Goal: Information Seeking & Learning: Learn about a topic

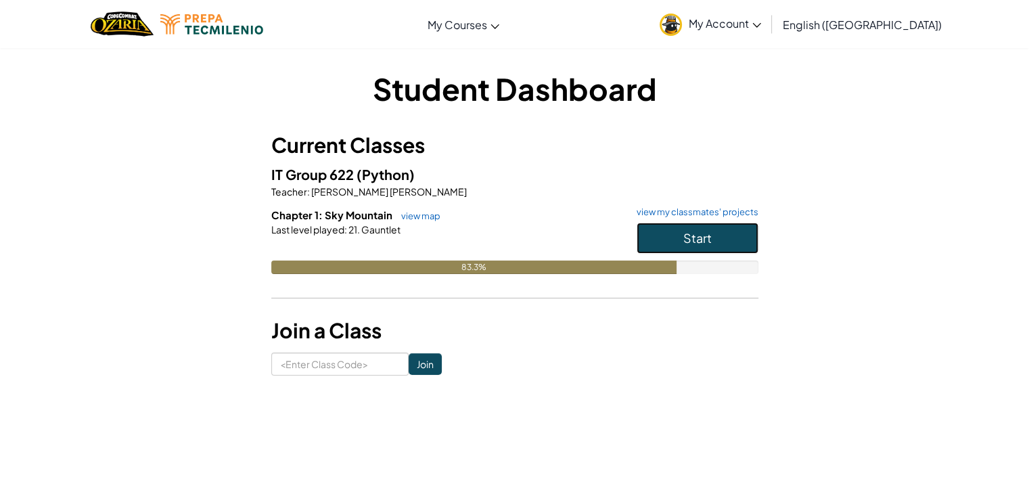
click at [679, 235] on button "Start" at bounding box center [698, 238] width 122 height 31
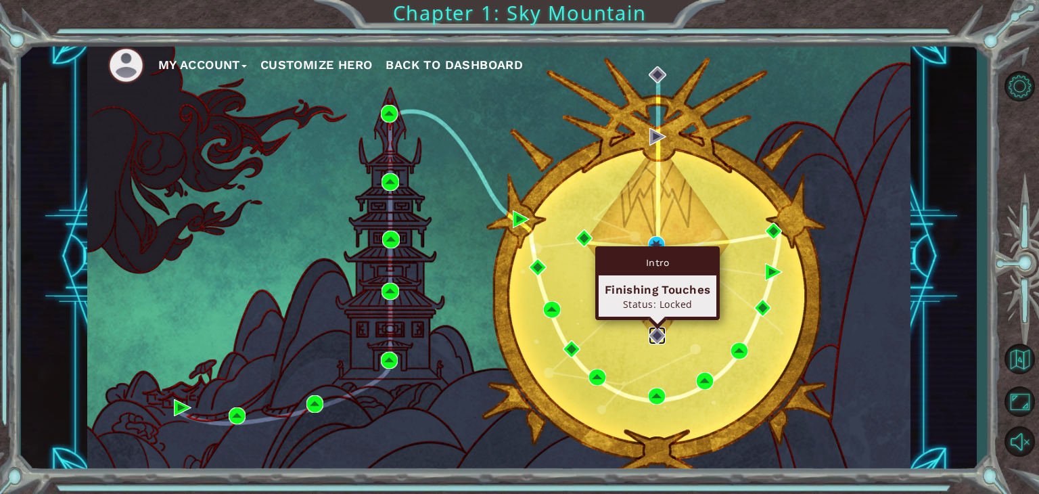
click at [659, 328] on img at bounding box center [658, 336] width 18 height 18
click at [652, 336] on img at bounding box center [658, 336] width 18 height 18
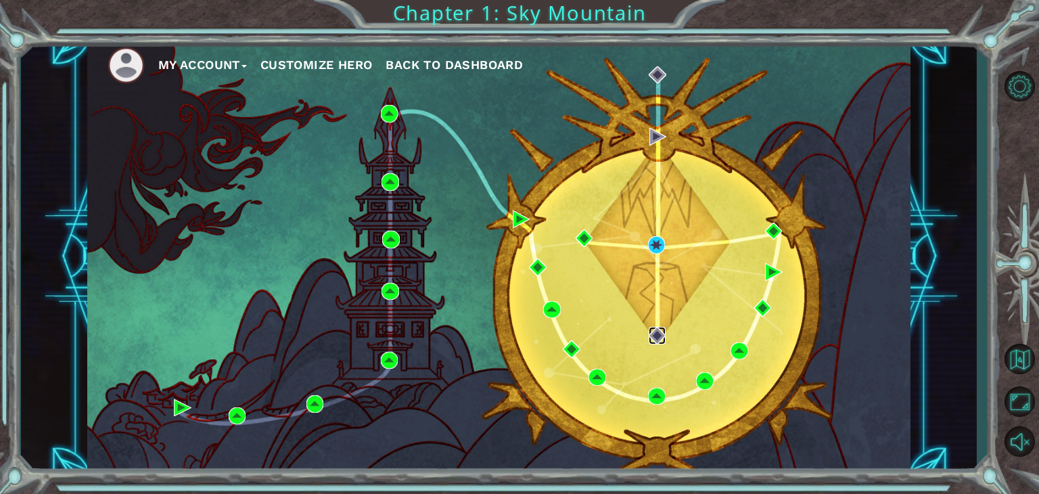
click at [652, 336] on img at bounding box center [658, 336] width 18 height 18
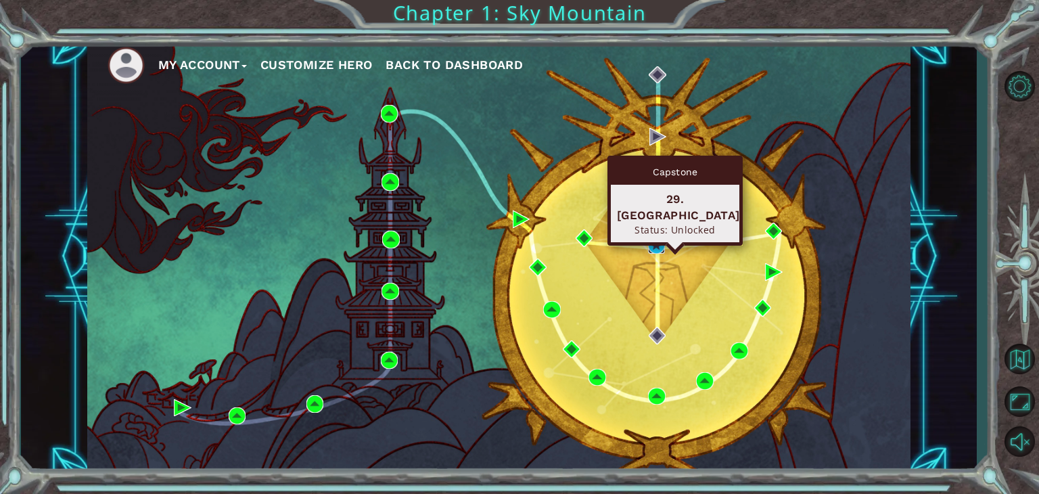
click at [651, 250] on img at bounding box center [657, 245] width 18 height 18
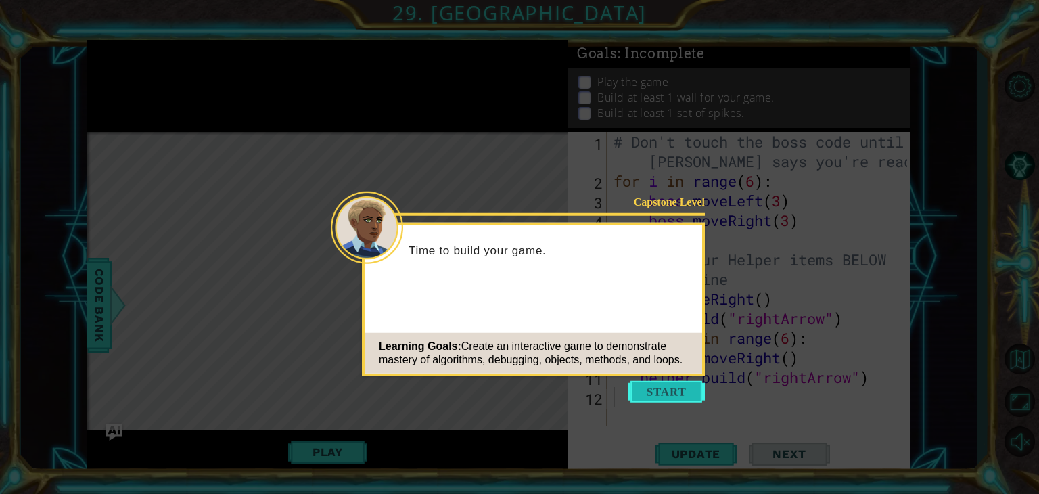
click at [681, 385] on button "Start" at bounding box center [666, 392] width 77 height 22
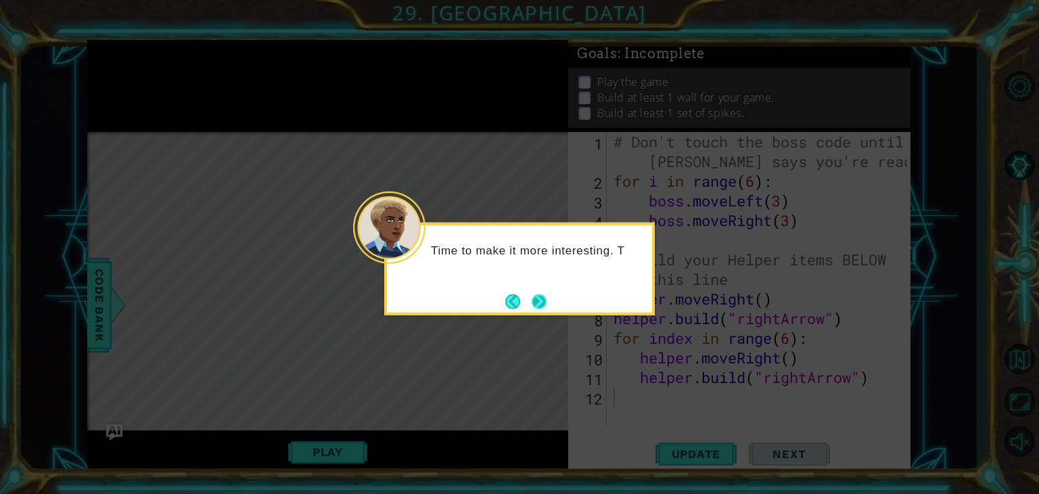
click at [544, 298] on button "Next" at bounding box center [539, 301] width 15 height 15
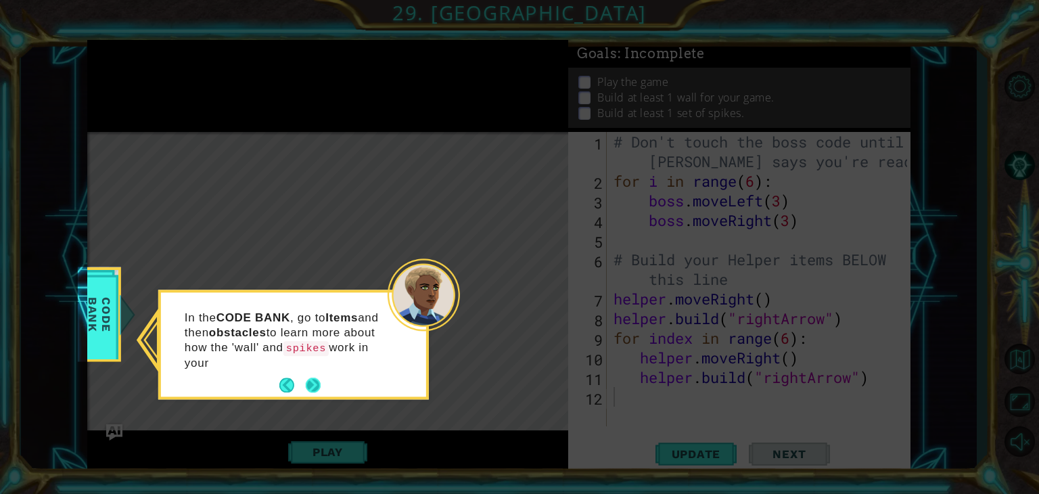
click at [312, 364] on p "In the CODE BANK , go to Items and then obstacles to learn more about how the '…" at bounding box center [286, 341] width 202 height 60
click at [319, 386] on button "Next" at bounding box center [314, 386] width 16 height 16
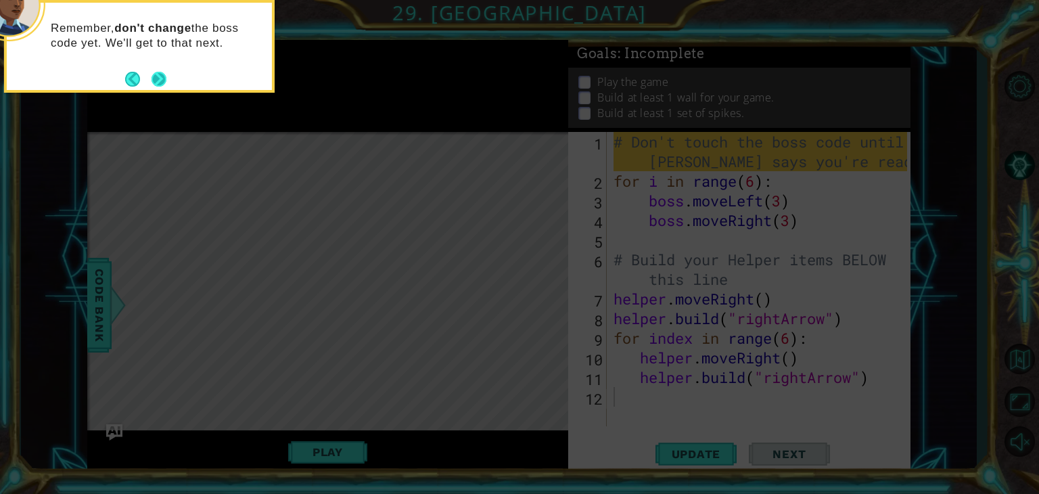
click at [164, 75] on button "Next" at bounding box center [159, 79] width 15 height 15
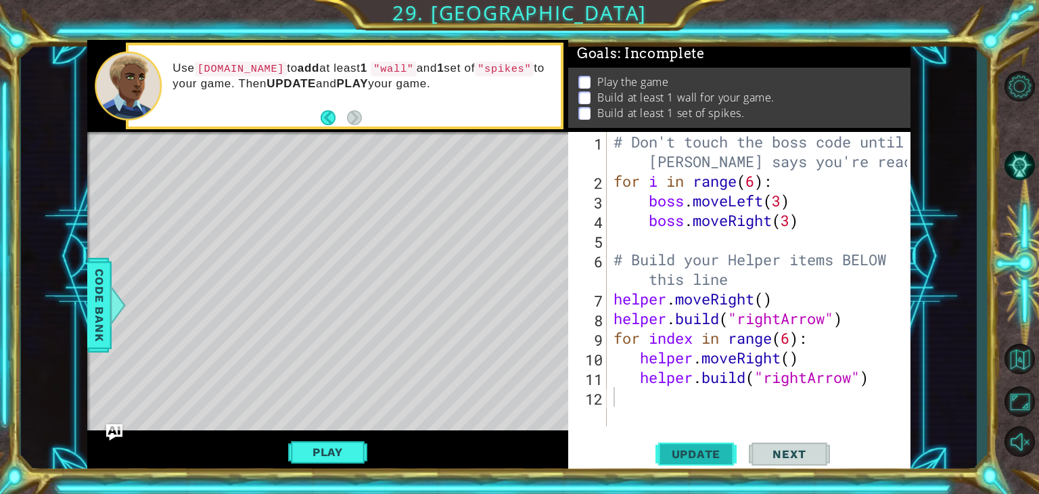
click at [728, 446] on button "Update" at bounding box center [696, 454] width 81 height 35
click at [720, 450] on span "Update" at bounding box center [696, 454] width 76 height 14
type textarea "helper.build("rightArrow")"
click at [765, 177] on div "# Don't touch the boss code until Vega says you're ready! for i in range ( 6 ) …" at bounding box center [762, 308] width 303 height 353
click at [763, 185] on div "# Don't touch the boss code until Vega says you're ready! for i in range ( 6 ) …" at bounding box center [762, 308] width 303 height 353
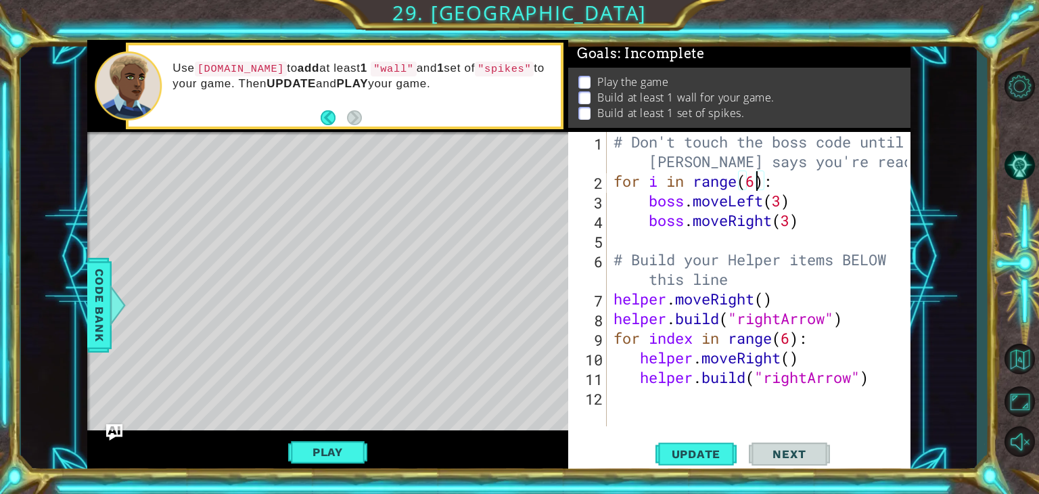
click at [758, 179] on div "# Don't touch the boss code until Vega says you're ready! for i in range ( 6 ) …" at bounding box center [762, 308] width 303 height 353
click at [713, 453] on span "Update" at bounding box center [696, 454] width 76 height 14
type textarea "for i in range(6):"
click at [782, 423] on div "# Don't touch the boss code until Vega says you're ready! for i in range ( 6 ) …" at bounding box center [762, 308] width 303 height 353
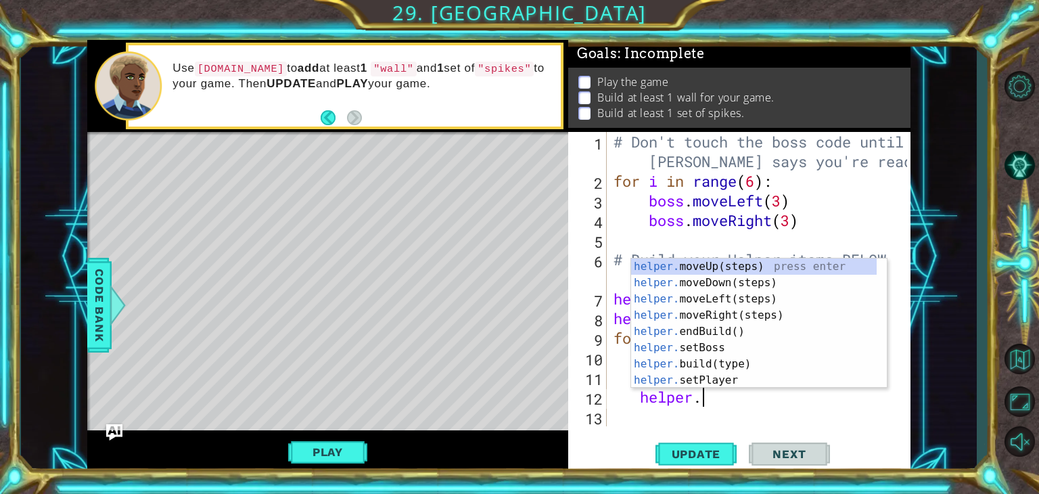
scroll to position [0, 3]
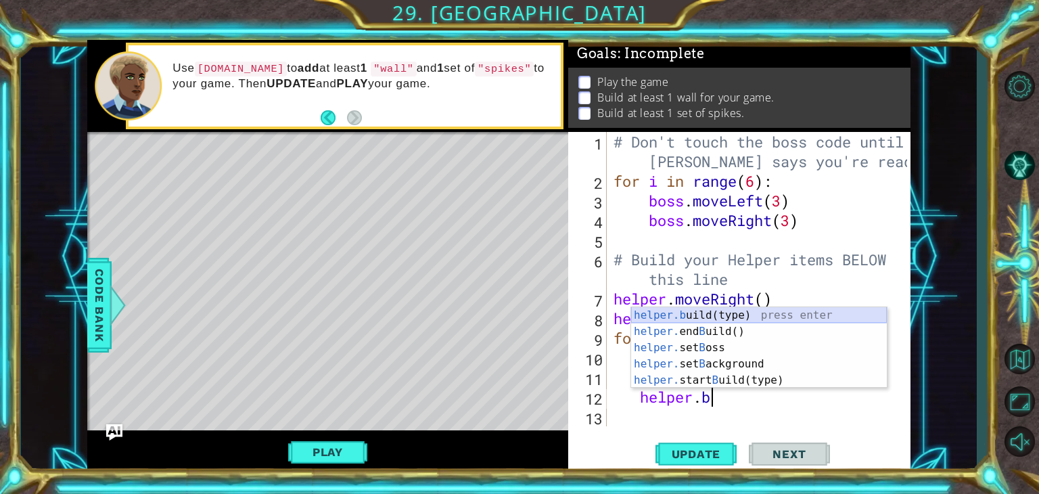
click at [775, 315] on div "helper.b uild(type) press enter helper. end B uild() press enter helper. set B …" at bounding box center [759, 364] width 256 height 114
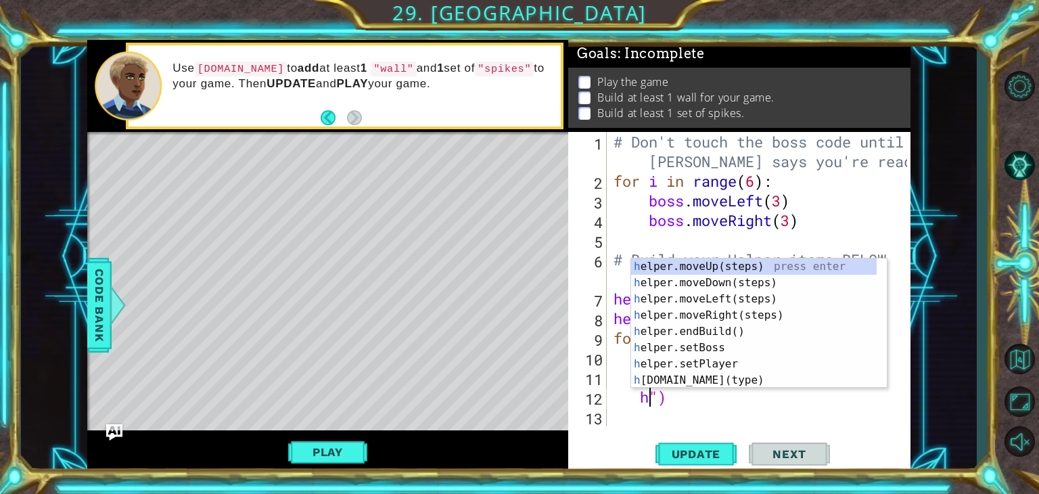
scroll to position [0, 1]
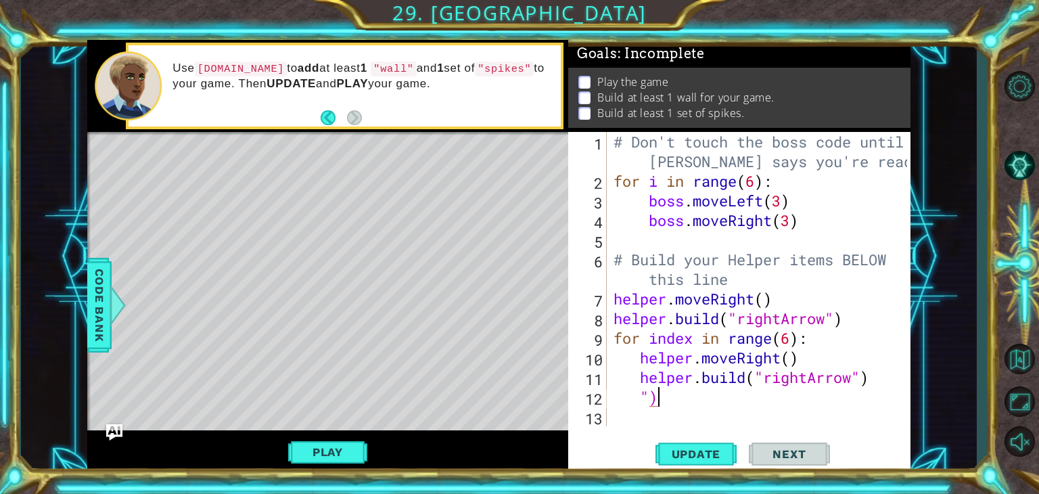
type textarea """
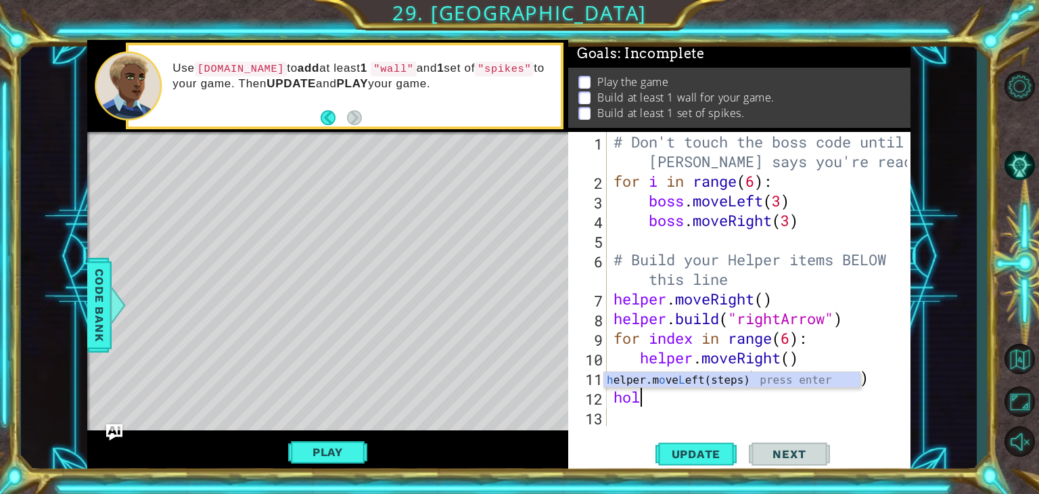
scroll to position [0, 0]
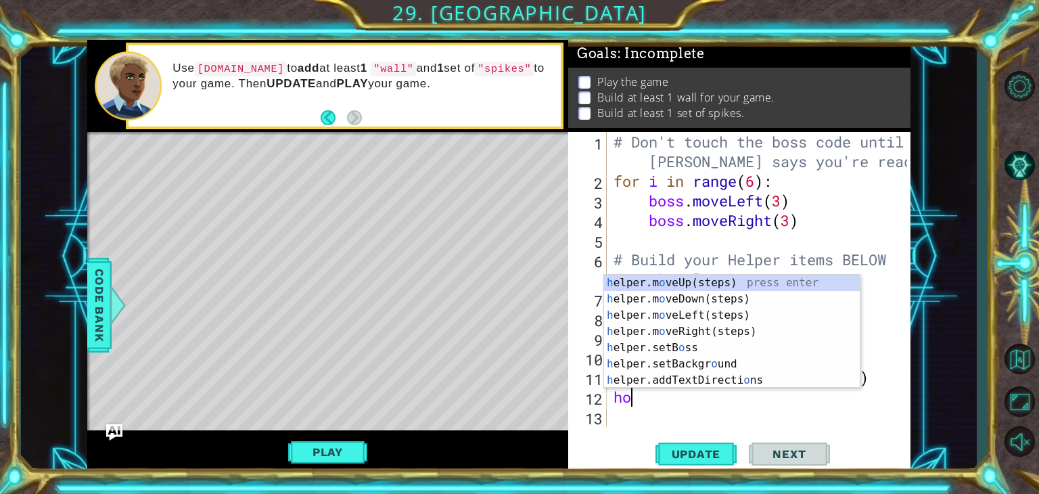
type textarea "h"
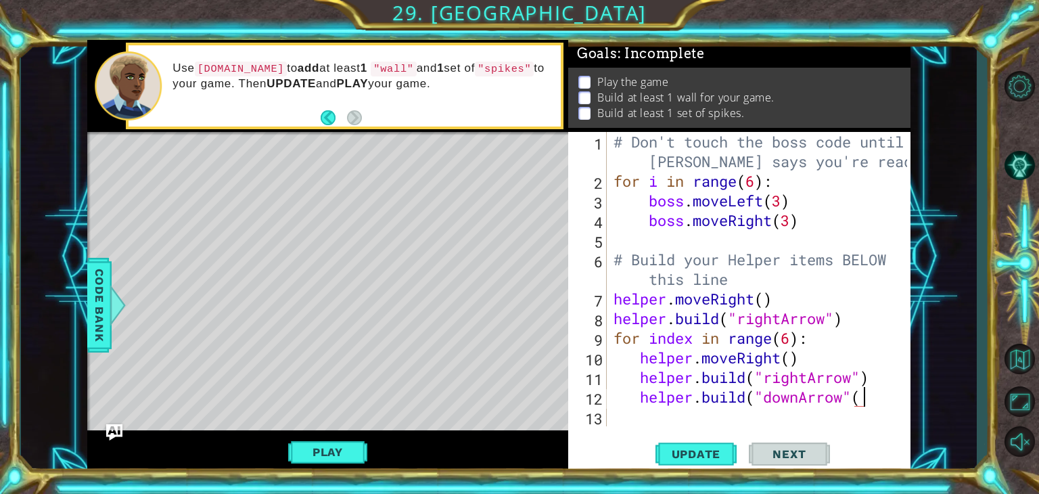
scroll to position [0, 10]
click at [706, 457] on span "Update" at bounding box center [696, 454] width 76 height 14
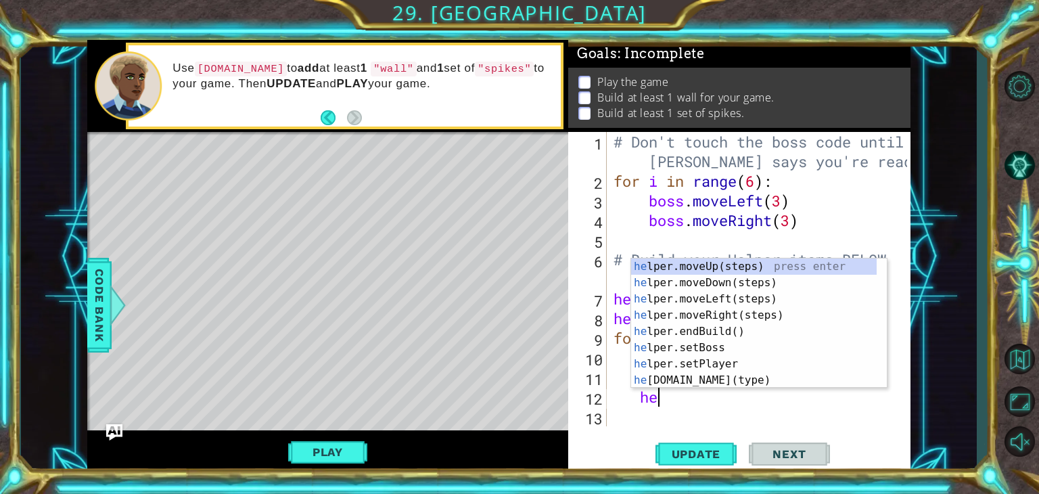
scroll to position [0, 1]
type textarea "h"
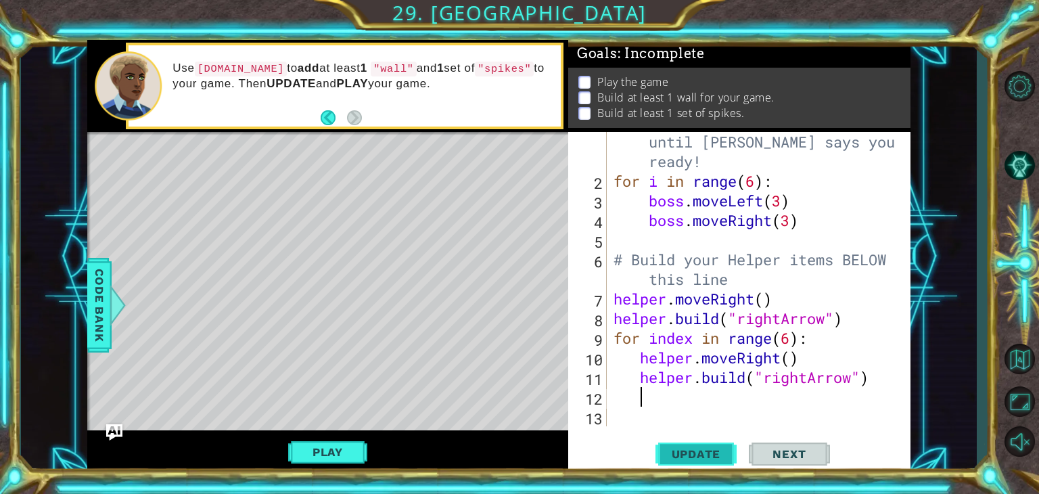
scroll to position [19, 0]
type textarea "helper.build("rightArrow")"
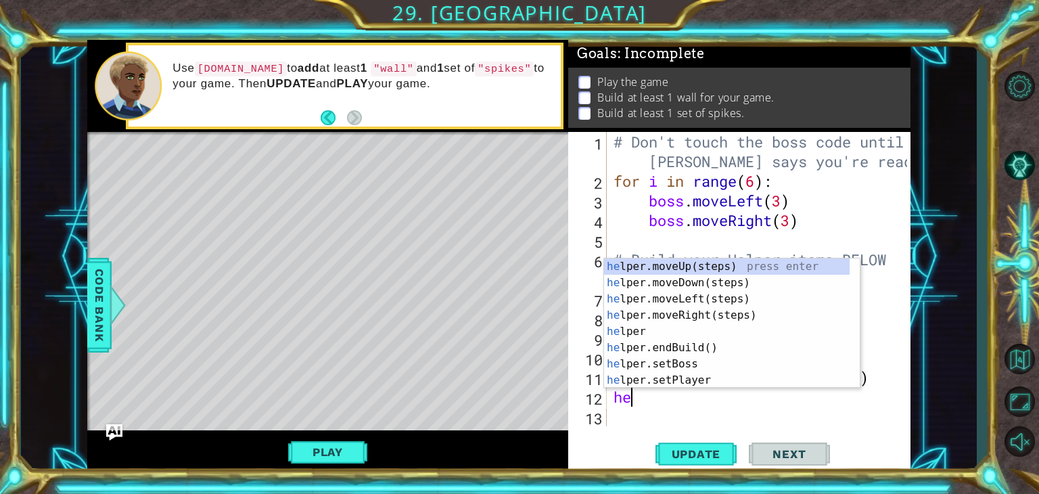
scroll to position [0, 0]
type textarea "h"
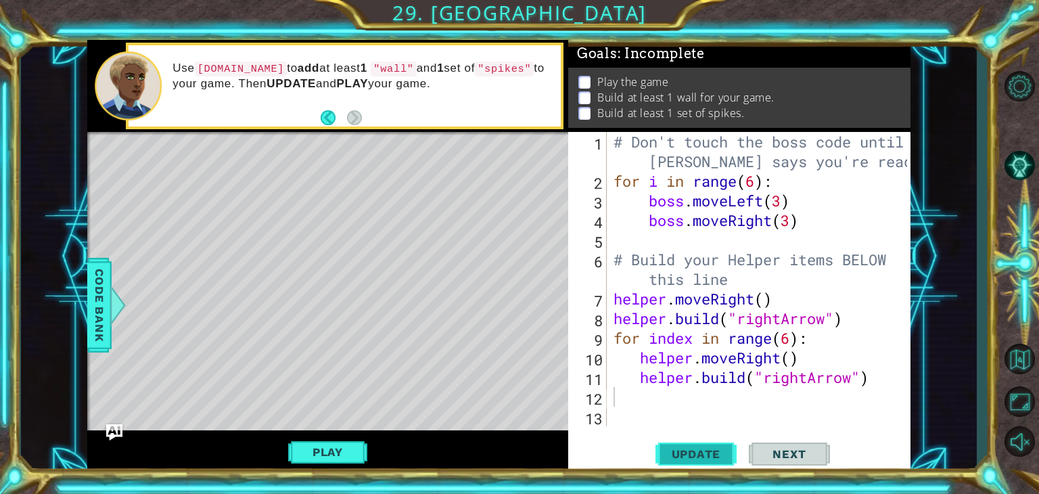
click at [697, 457] on span "Update" at bounding box center [696, 454] width 76 height 14
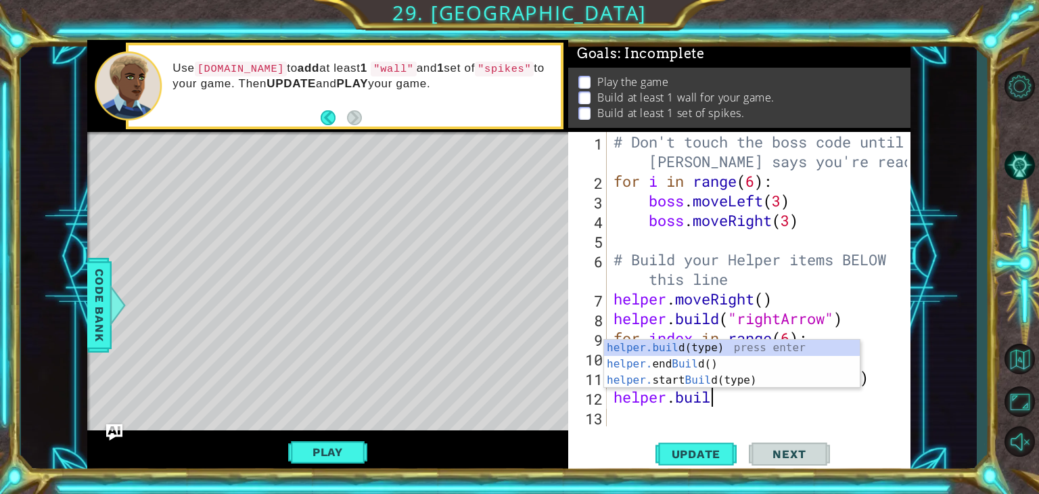
scroll to position [0, 3]
type textarea "helper.build"
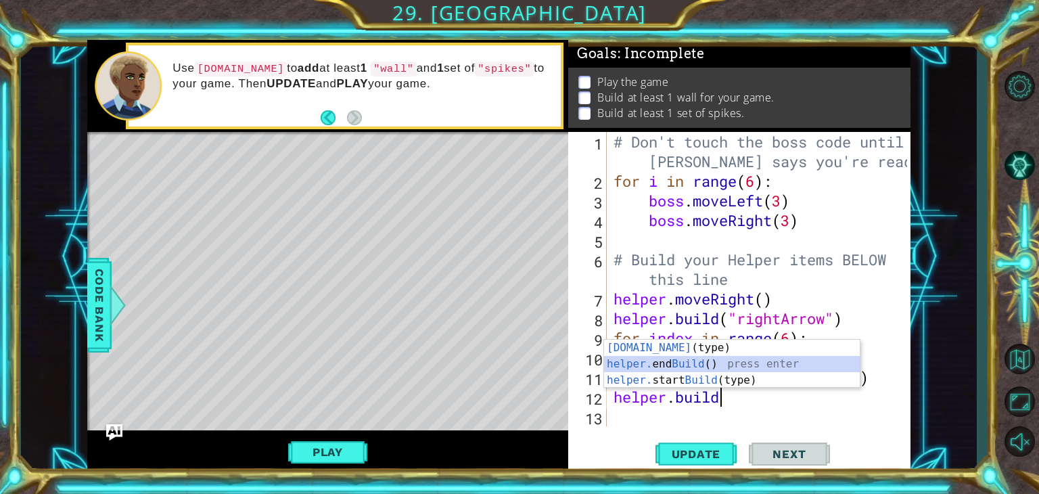
click at [693, 362] on div "helper.build (type) press enter helper. end Build () press enter helper. start …" at bounding box center [732, 380] width 256 height 81
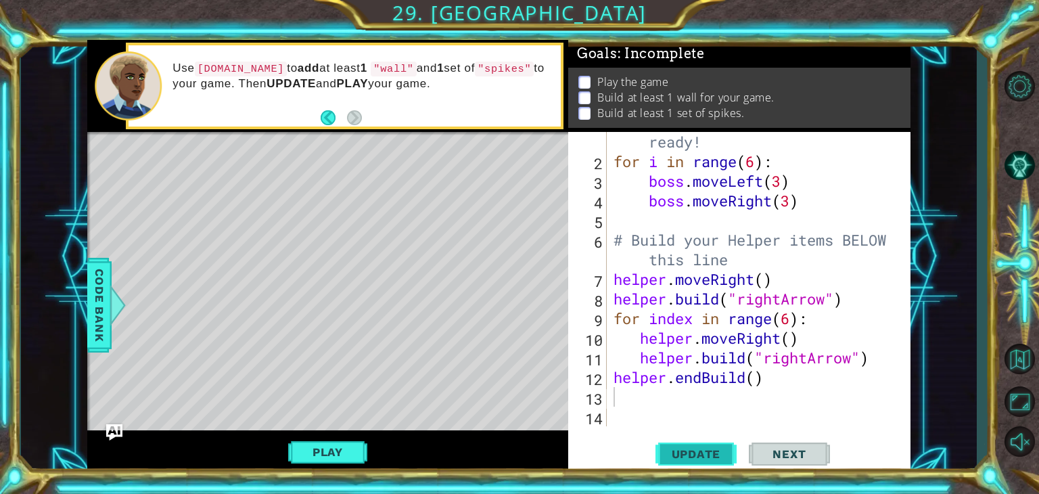
click at [692, 451] on span "Update" at bounding box center [696, 454] width 76 height 14
click at [611, 373] on div "# Don't touch the boss code until Vega says you're ready! for i in range ( 6 ) …" at bounding box center [757, 279] width 293 height 373
type textarea "helper.endBuild()"
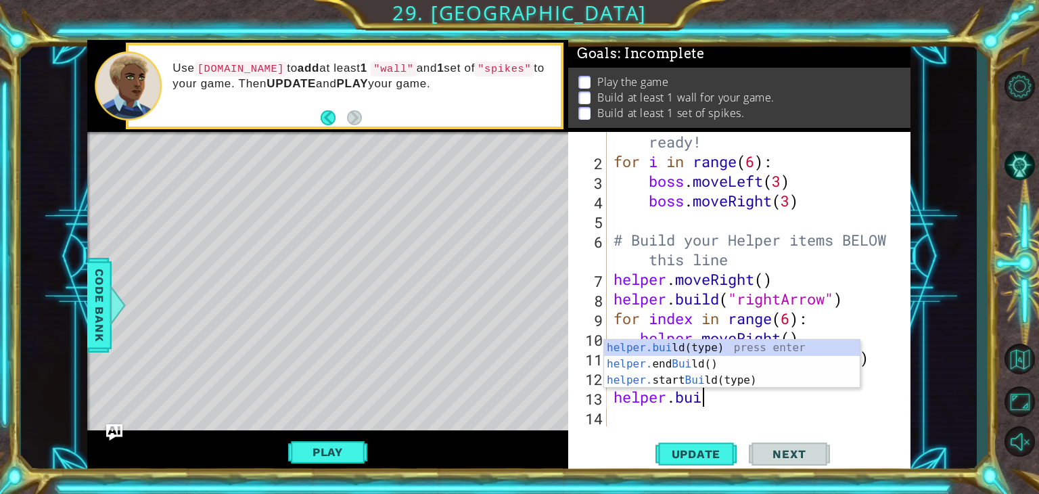
scroll to position [0, 3]
click at [643, 340] on div "helper.buil d(type) press enter helper. end Buil d() press enter helper. start …" at bounding box center [732, 380] width 256 height 81
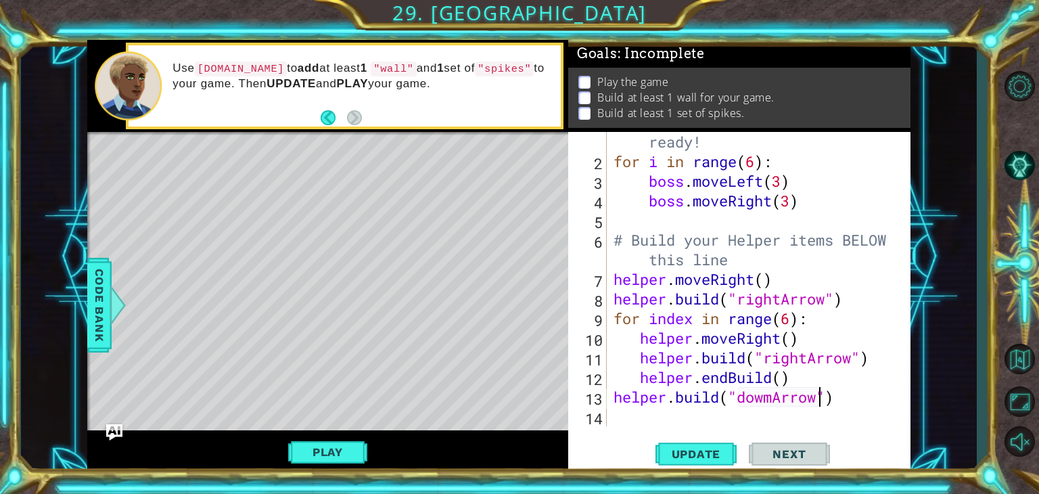
scroll to position [0, 9]
click at [700, 458] on span "Update" at bounding box center [696, 454] width 76 height 14
type textarea "helper.build("downArrow")"
click at [702, 445] on button "Update" at bounding box center [696, 454] width 81 height 35
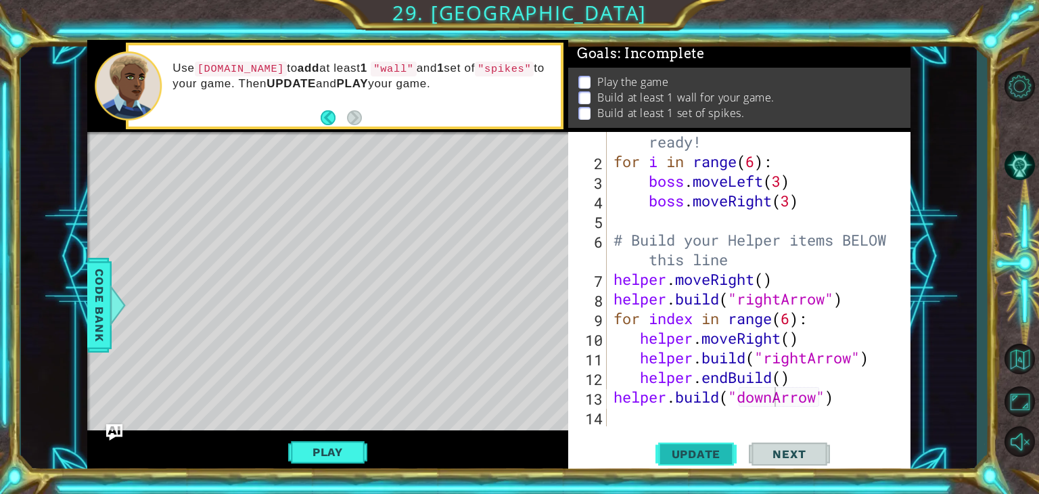
click at [704, 455] on span "Update" at bounding box center [696, 454] width 76 height 14
click at [755, 420] on div "# Don't touch the boss code until Vega says you're ready! for i in range ( 6 ) …" at bounding box center [757, 279] width 293 height 373
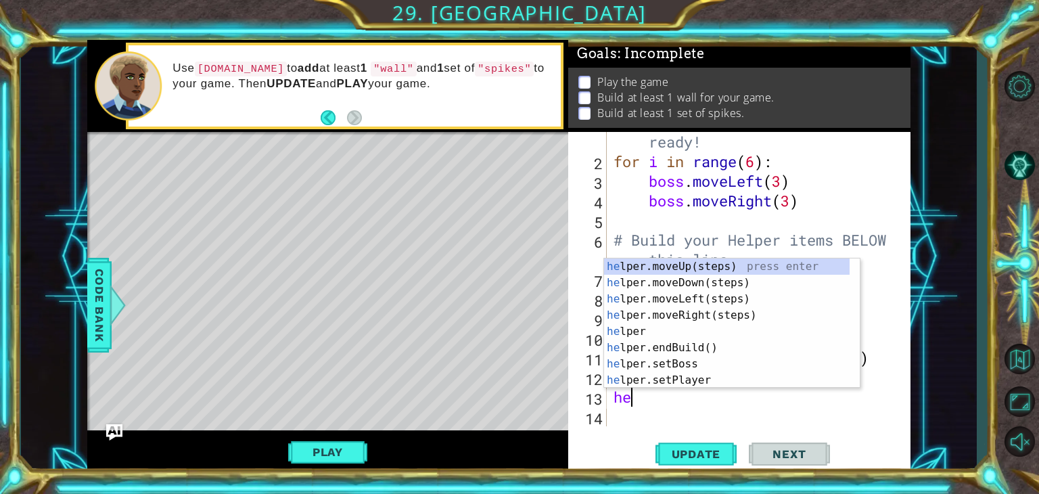
type textarea "h"
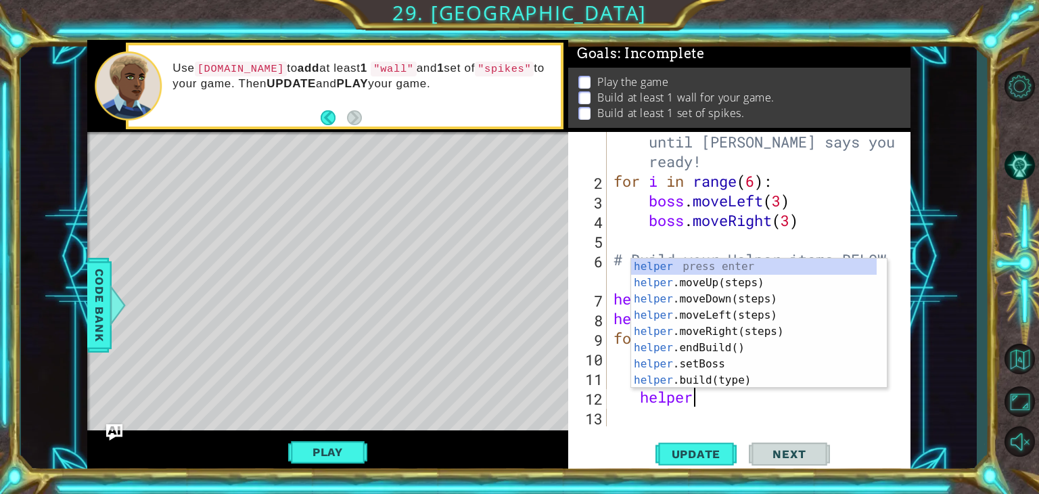
scroll to position [0, 3]
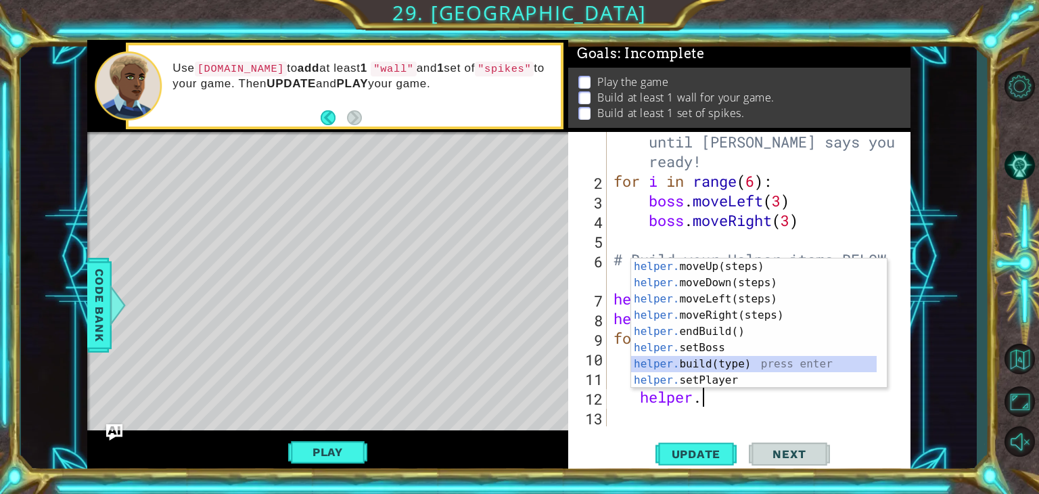
click at [769, 363] on div "helper. moveUp(steps) press enter helper. moveDown(steps) press enter helper. m…" at bounding box center [754, 339] width 246 height 162
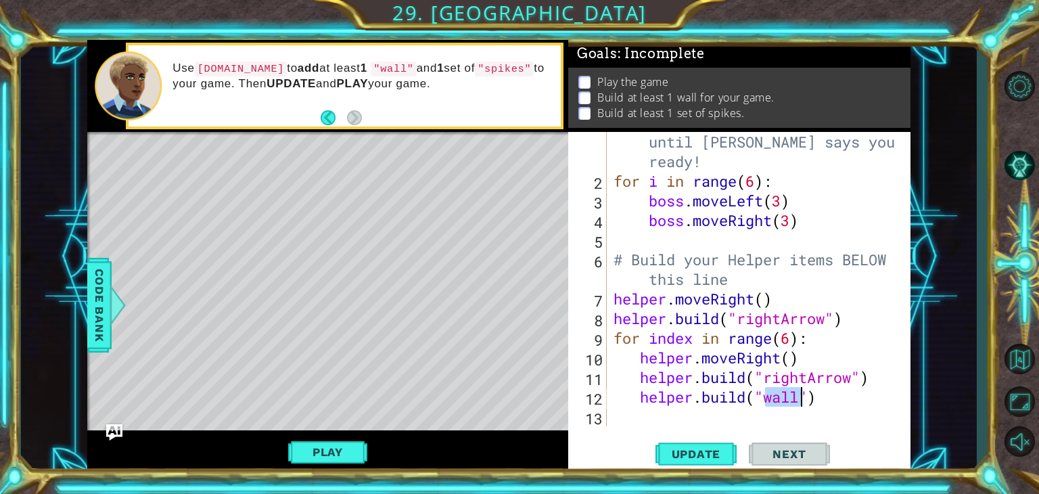
scroll to position [39, 0]
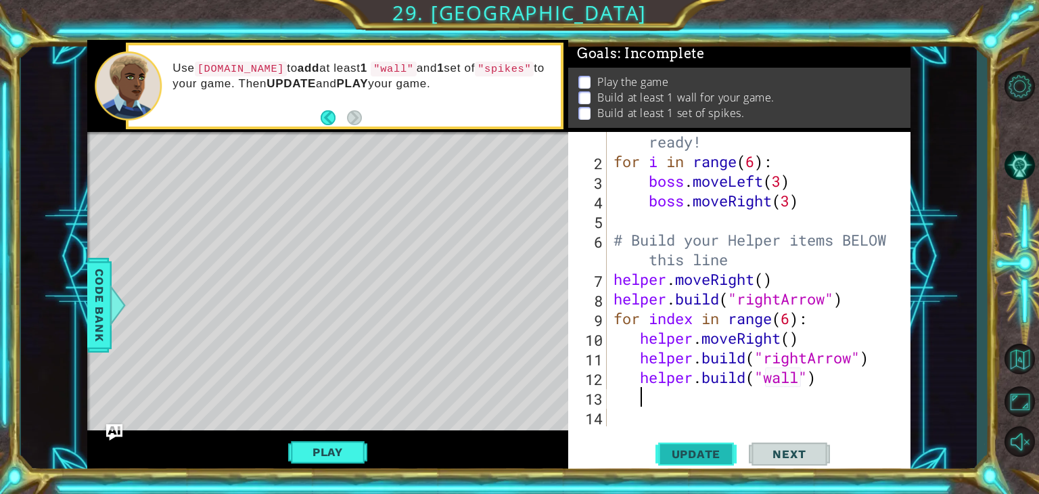
type textarea "helper.build("wall")"
click at [696, 455] on span "Update" at bounding box center [696, 454] width 76 height 14
click at [706, 451] on span "Update" at bounding box center [696, 454] width 76 height 14
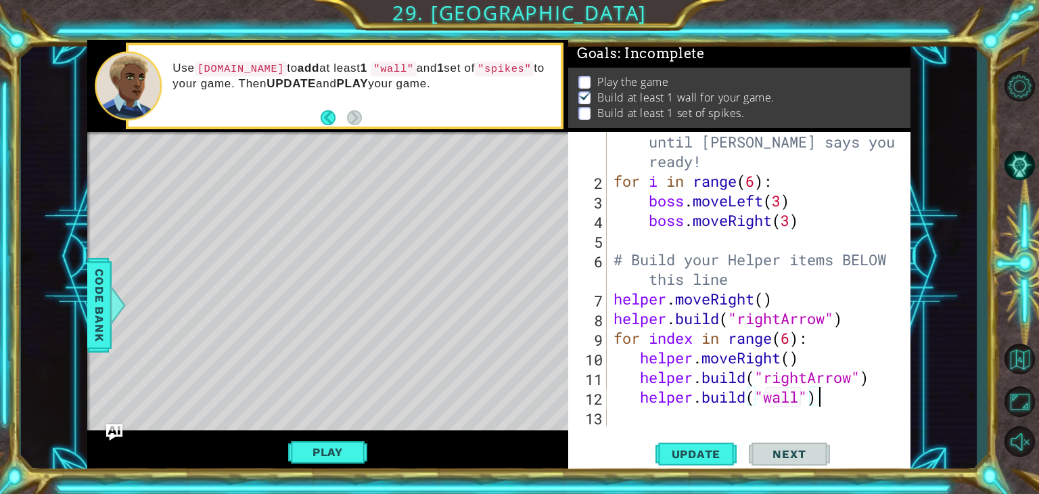
scroll to position [19, 0]
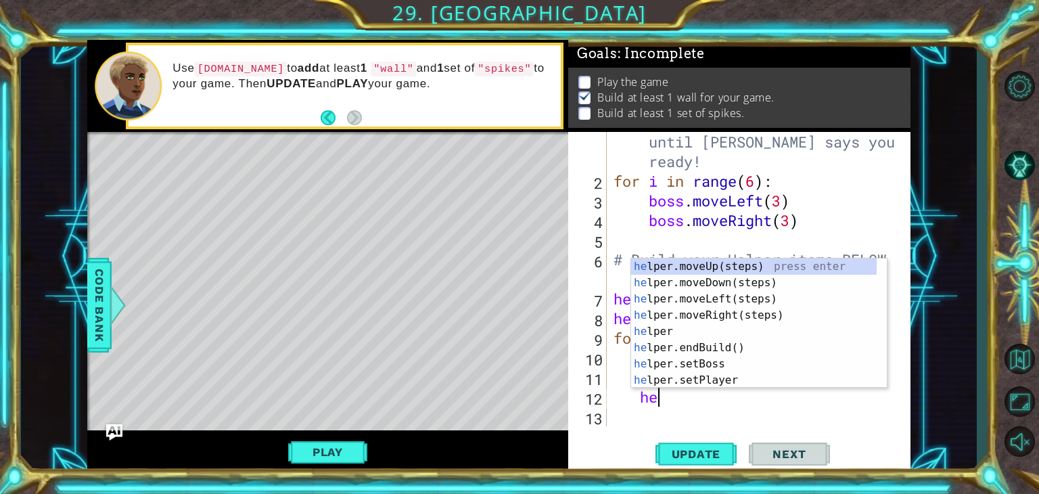
type textarea "h"
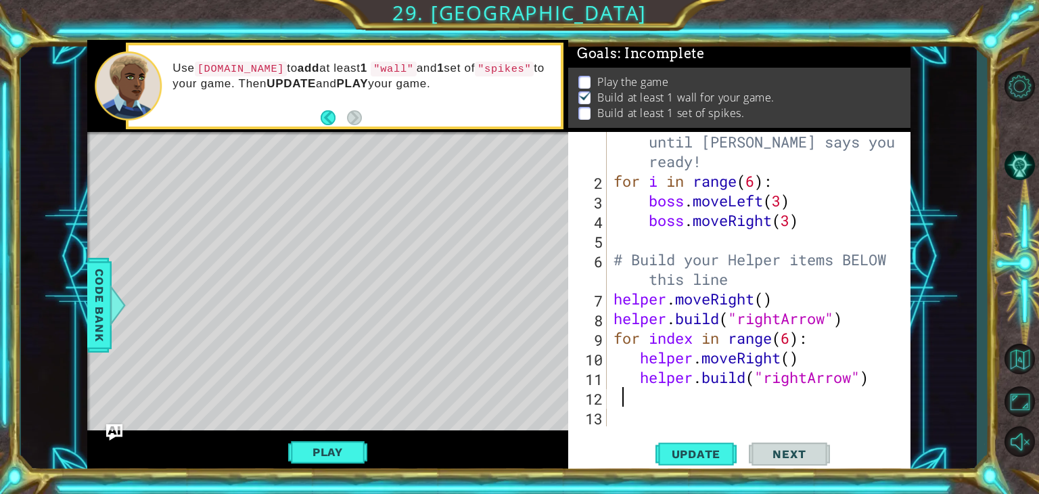
scroll to position [39, 0]
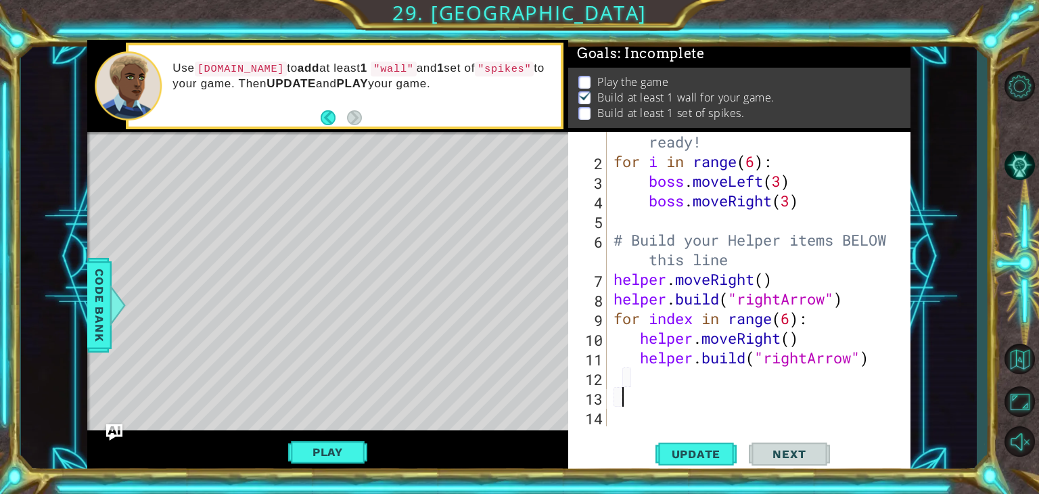
type textarea "}"
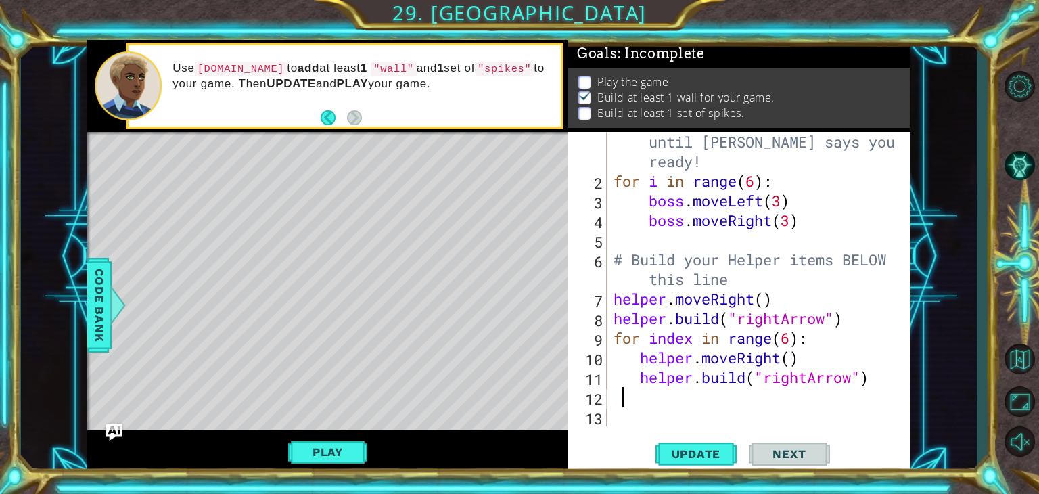
scroll to position [19, 0]
type textarea "helper.build("rightArrow")"
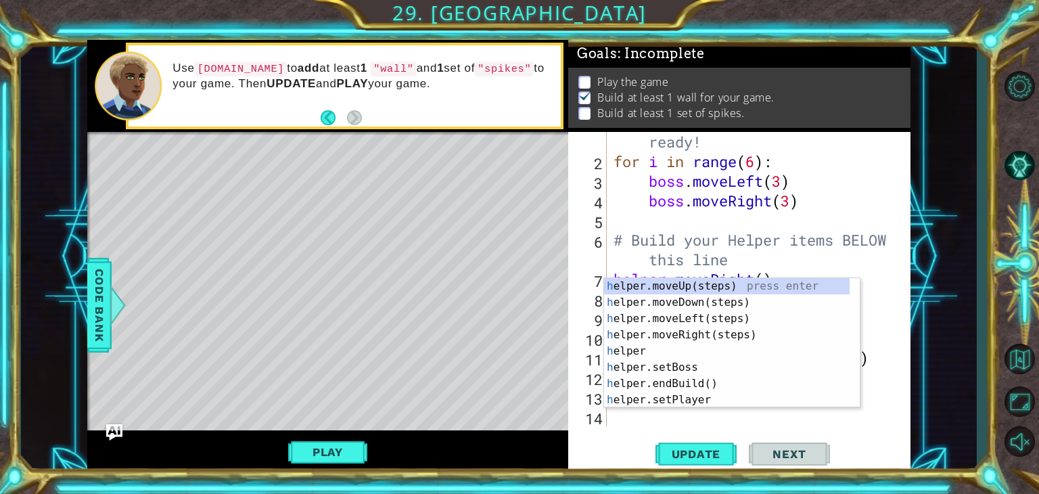
scroll to position [39, 0]
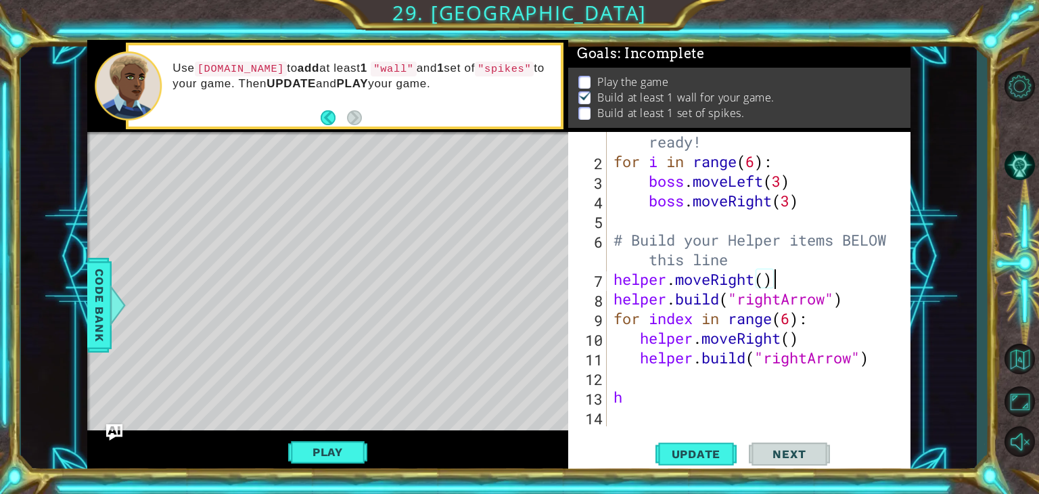
click at [877, 279] on div "# Don't touch the boss code until Vega says you're ready! for i in range ( 6 ) …" at bounding box center [757, 279] width 293 height 373
click at [719, 405] on div "# Don't touch the boss code until Vega says you're ready! for i in range ( 6 ) …" at bounding box center [757, 279] width 293 height 373
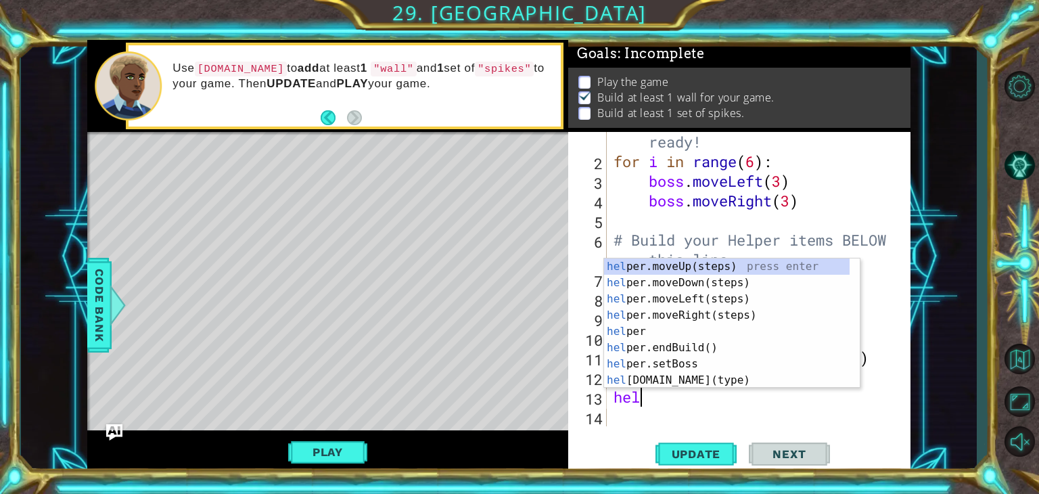
scroll to position [0, 0]
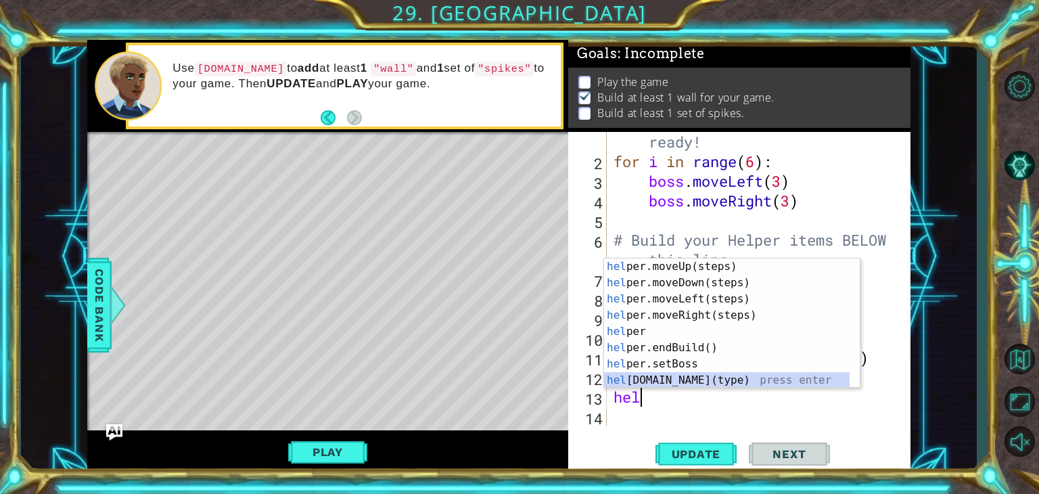
click at [681, 374] on div "hel per.moveUp(steps) press enter hel per.moveDown(steps) press enter hel per.m…" at bounding box center [727, 339] width 246 height 162
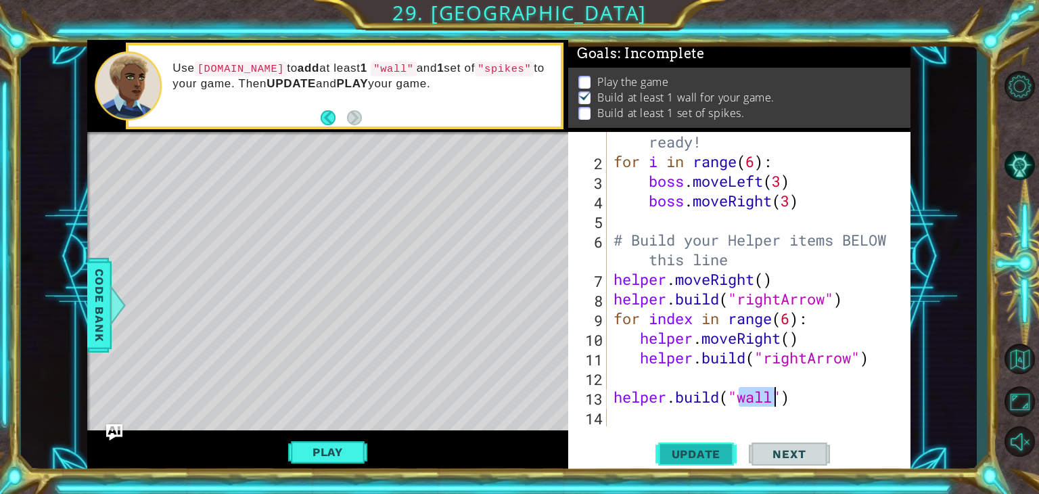
type textarea "helper.build("wall")"
click at [704, 463] on button "Update" at bounding box center [696, 454] width 81 height 35
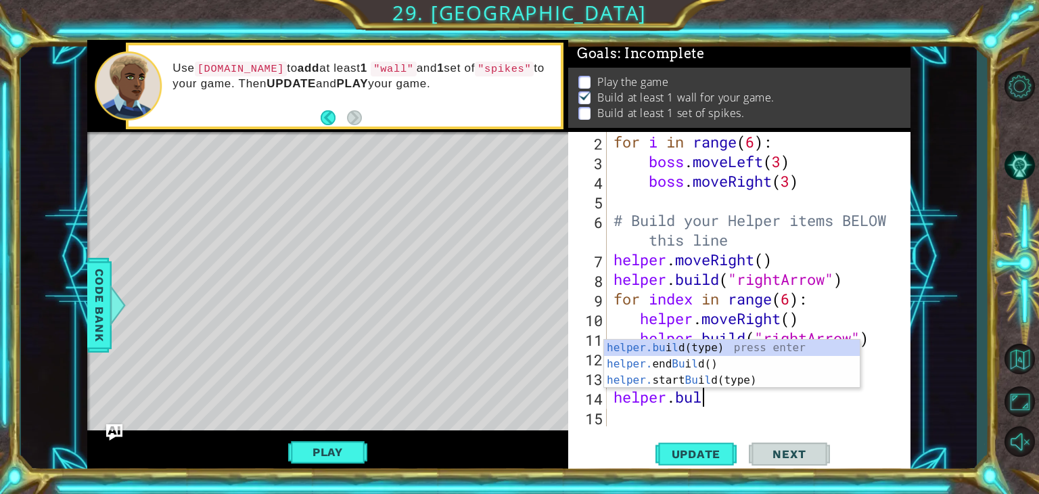
scroll to position [0, 3]
click at [698, 347] on div "helper.bu i l d(type) press enter helper. end Bu i l d() press enter helper. st…" at bounding box center [732, 380] width 256 height 81
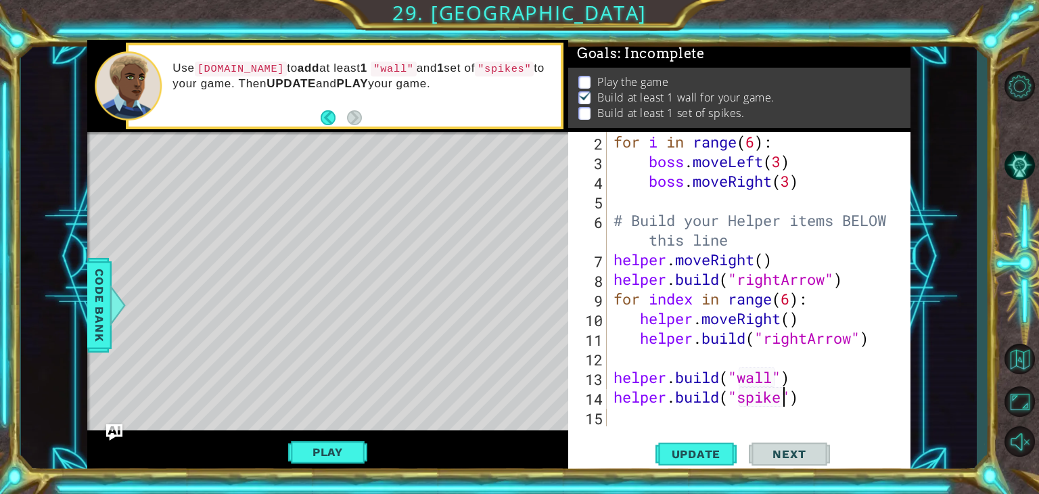
scroll to position [0, 8]
click at [677, 459] on span "Update" at bounding box center [696, 454] width 76 height 14
click at [698, 462] on button "Update" at bounding box center [696, 454] width 81 height 35
click at [684, 458] on span "Update" at bounding box center [696, 454] width 76 height 14
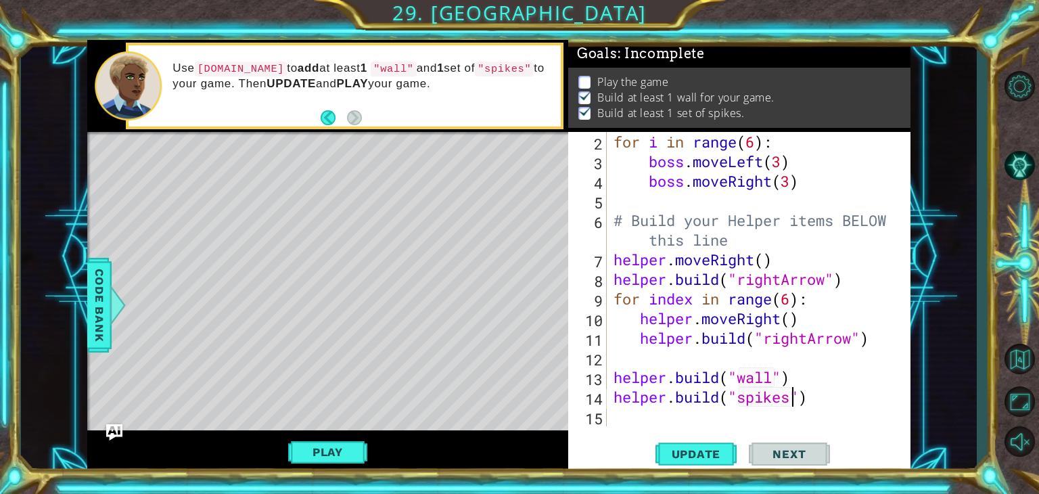
scroll to position [59, 0]
click at [715, 273] on div "for i in range ( 6 ) : boss . moveLeft ( 3 ) boss . moveRight ( 3 ) # Build you…" at bounding box center [757, 299] width 293 height 334
click at [807, 371] on div "for i in range ( 6 ) : boss . moveLeft ( 3 ) boss . moveRight ( 3 ) # Build you…" at bounding box center [757, 299] width 293 height 334
type textarea "helper.build("spikes")"
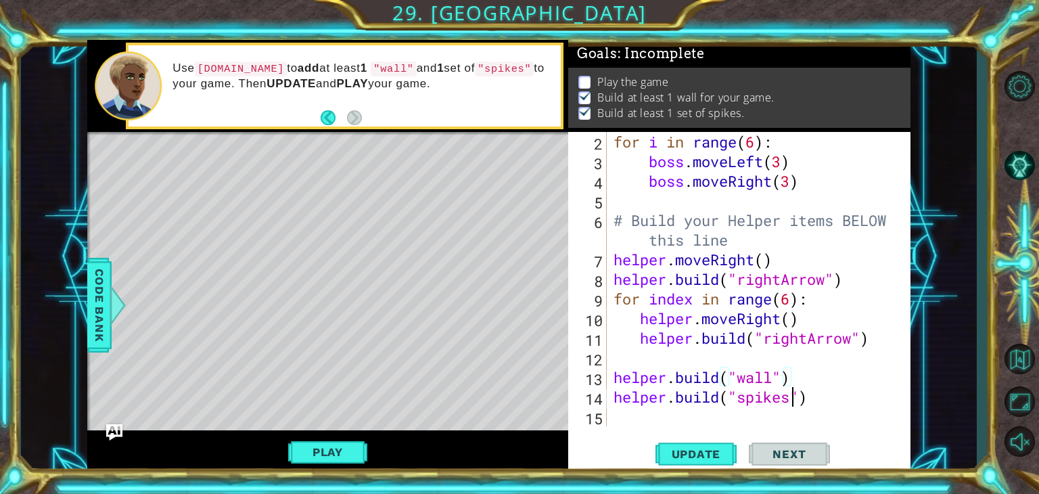
scroll to position [0, 0]
click at [721, 449] on span "Update" at bounding box center [696, 454] width 76 height 14
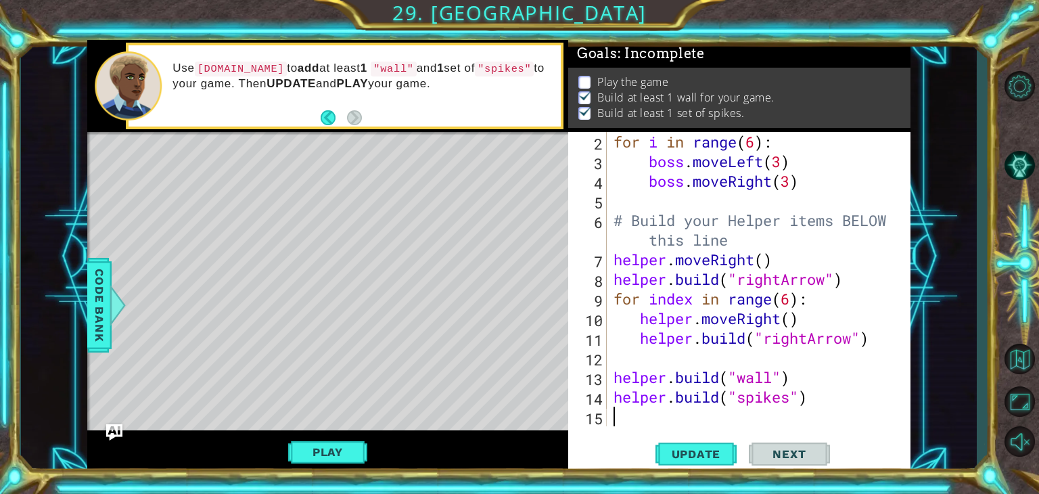
scroll to position [59, 0]
click at [674, 447] on span "Update" at bounding box center [696, 454] width 76 height 14
type textarea "3"
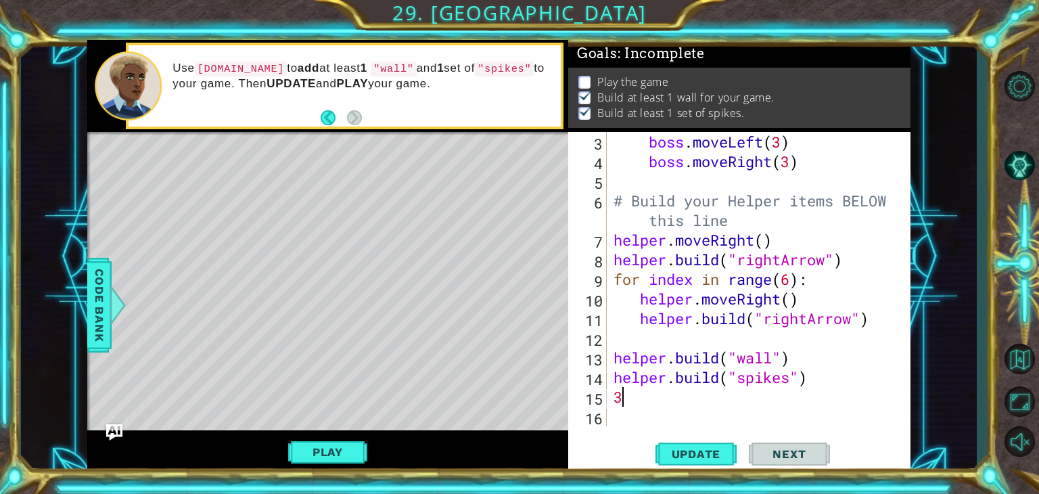
scroll to position [78, 0]
type textarea "helper.build("spikes")"
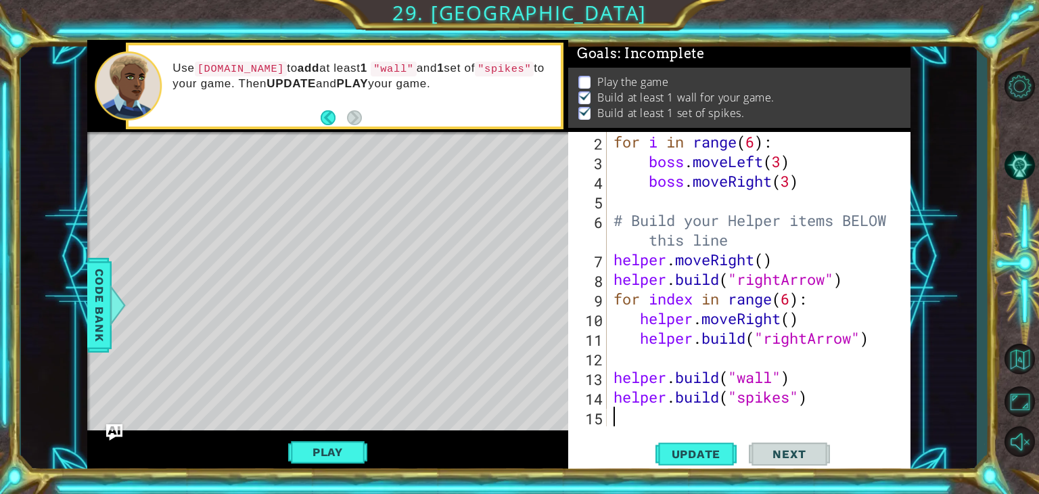
click at [774, 415] on div "for i in range ( 6 ) : boss . moveLeft ( 3 ) boss . moveRight ( 3 ) # Build you…" at bounding box center [757, 299] width 293 height 334
type textarea "helper.build("spikes")"
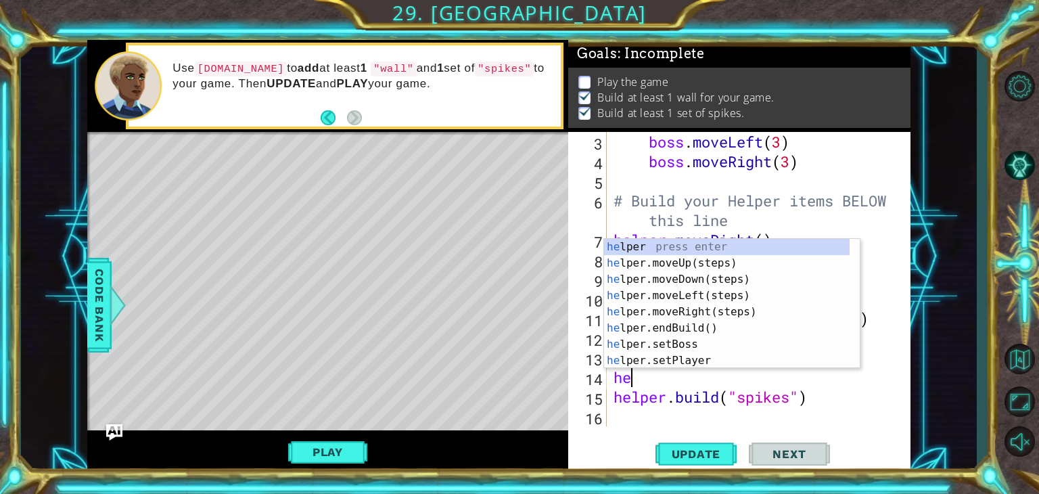
scroll to position [0, 0]
type textarea "help"
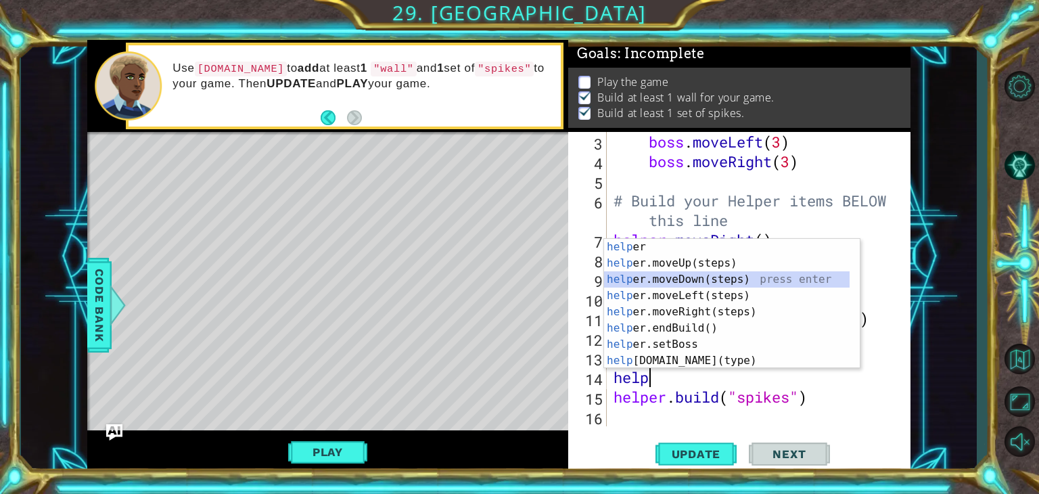
click at [771, 281] on div "help er press enter help er.moveUp(steps) press enter help er.moveDown(steps) p…" at bounding box center [727, 320] width 246 height 162
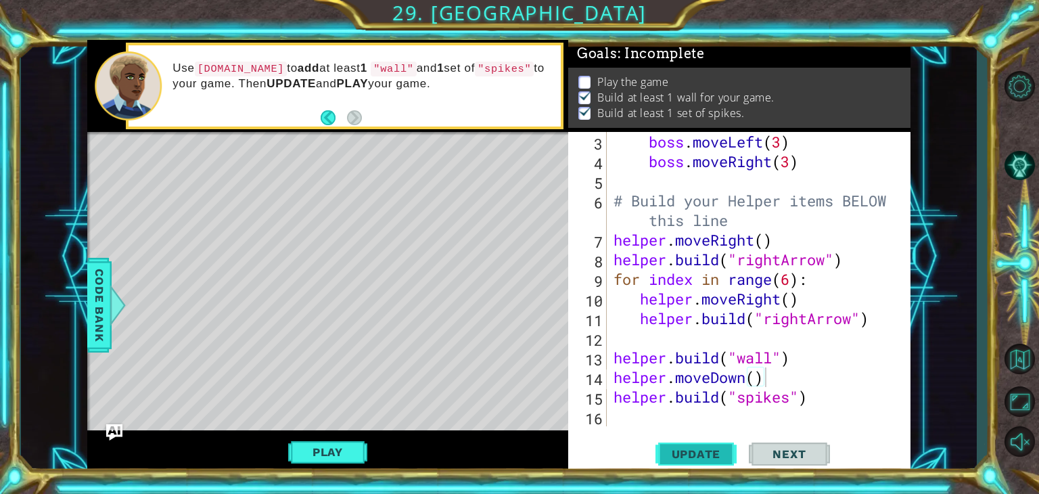
click at [702, 451] on span "Update" at bounding box center [696, 454] width 76 height 14
click at [752, 376] on div "boss . moveLeft ( 3 ) boss . moveRight ( 3 ) # Build your Helper items BELOW th…" at bounding box center [757, 299] width 293 height 334
type textarea "helper.build("wall")"
click at [330, 450] on button "Play" at bounding box center [327, 452] width 79 height 26
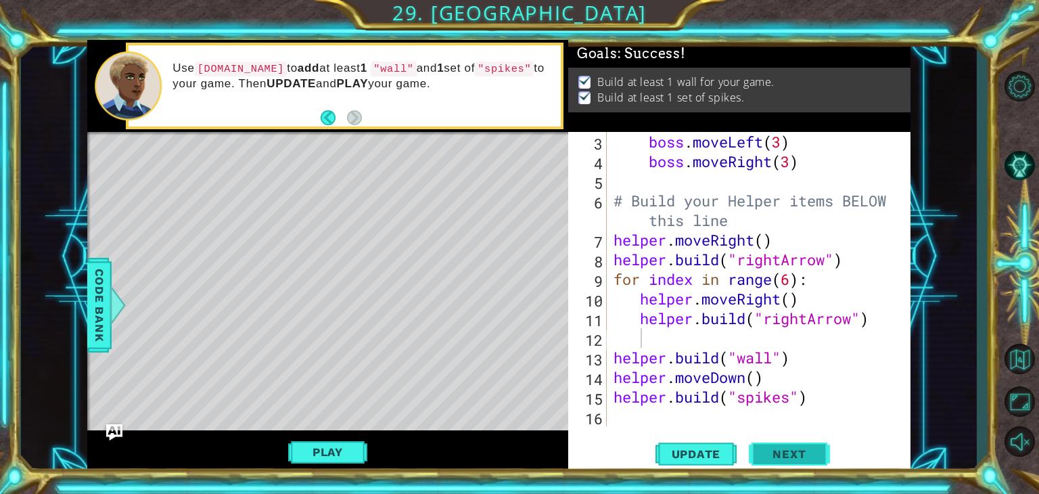
click at [775, 440] on button "Next" at bounding box center [789, 454] width 81 height 35
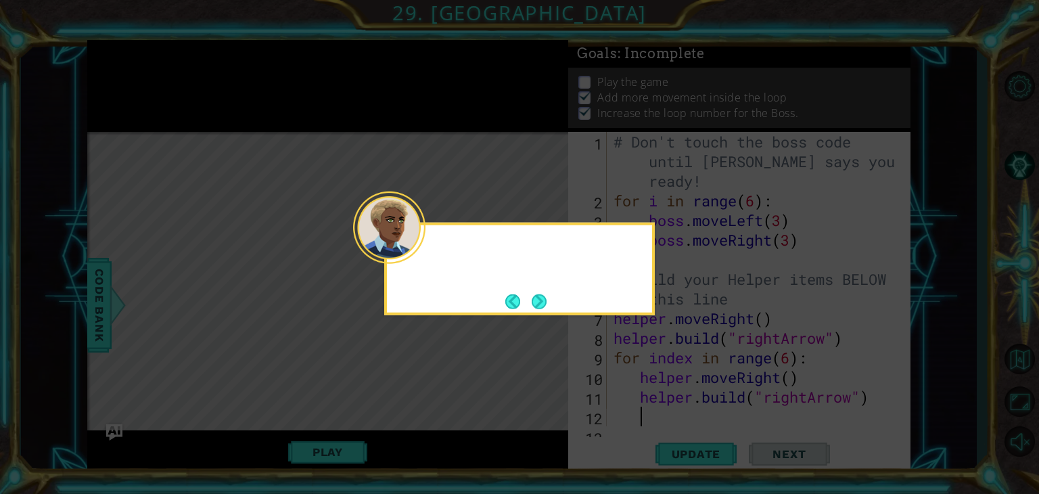
scroll to position [13, 0]
click at [547, 302] on button "Next" at bounding box center [539, 301] width 15 height 15
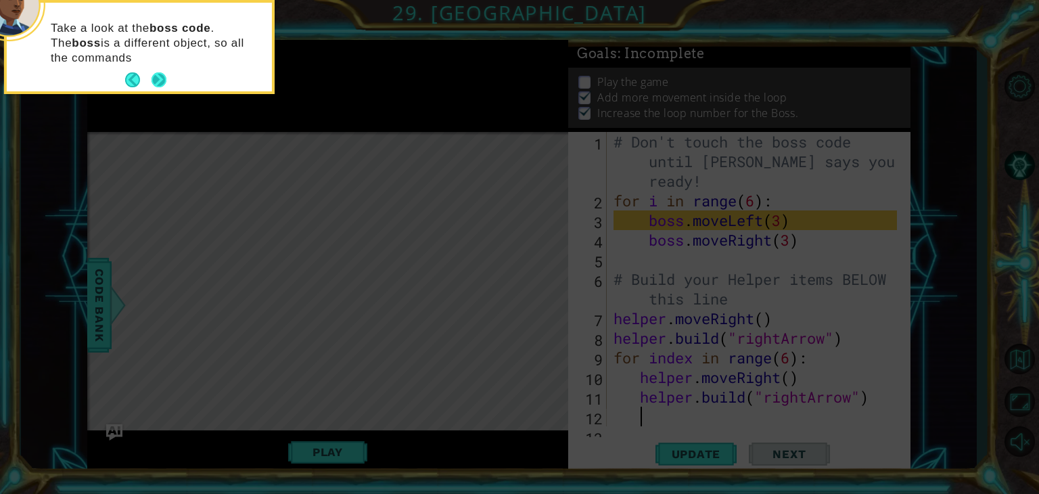
click at [156, 72] on button "Next" at bounding box center [159, 79] width 15 height 15
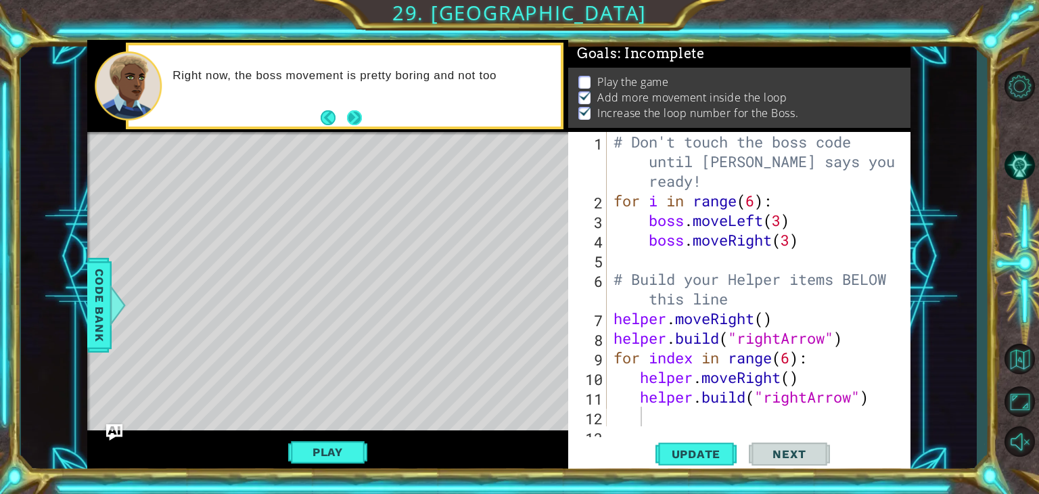
click at [352, 116] on button "Next" at bounding box center [354, 117] width 15 height 15
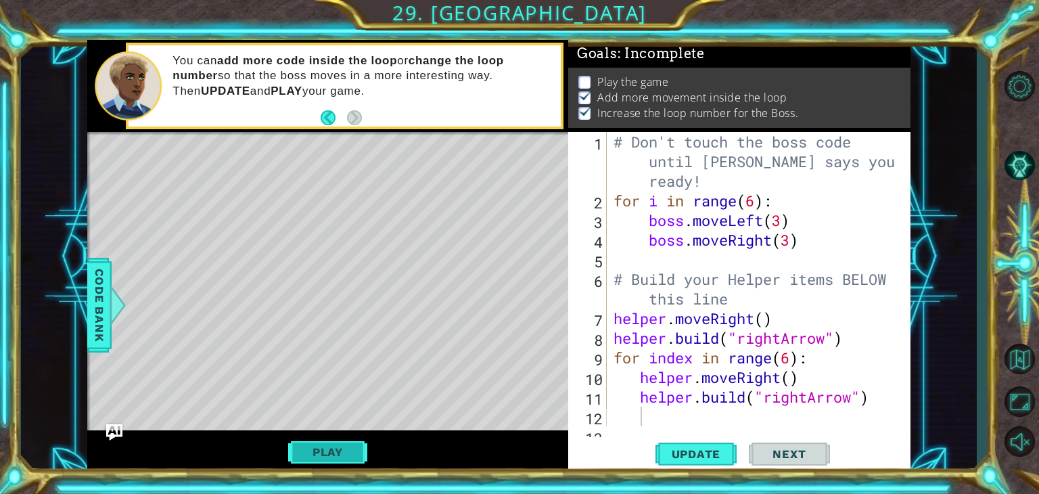
click at [314, 445] on button "Play" at bounding box center [327, 452] width 79 height 26
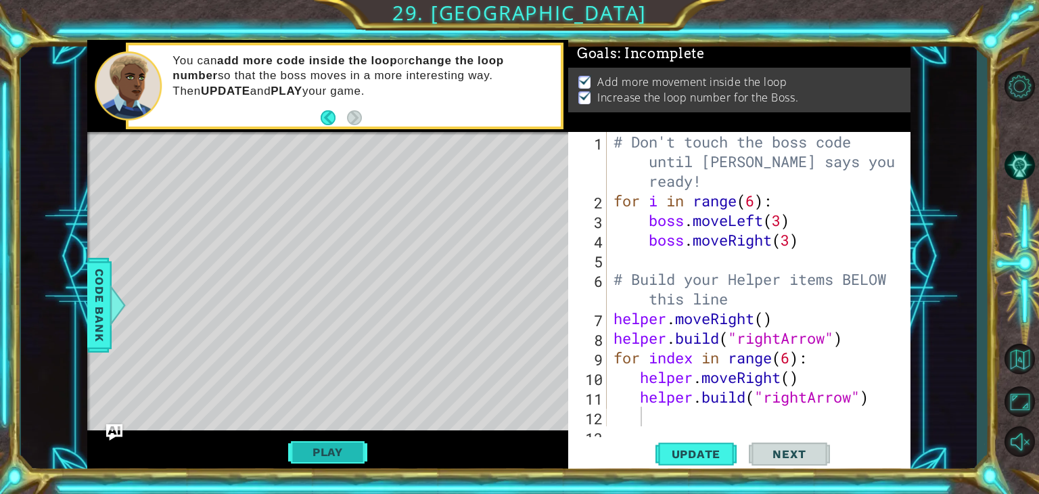
scroll to position [0, 0]
click at [786, 448] on span "Next" at bounding box center [789, 455] width 60 height 14
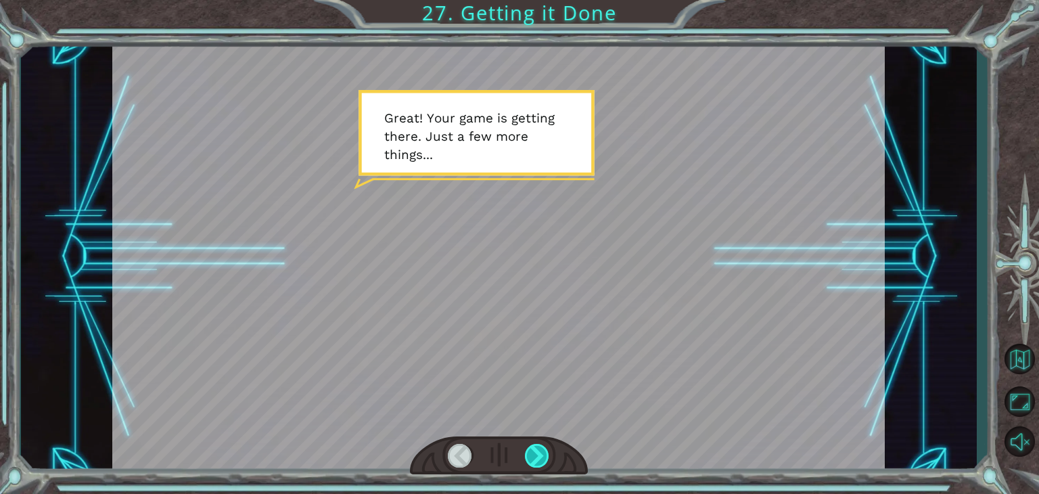
click at [540, 461] on div at bounding box center [537, 456] width 24 height 24
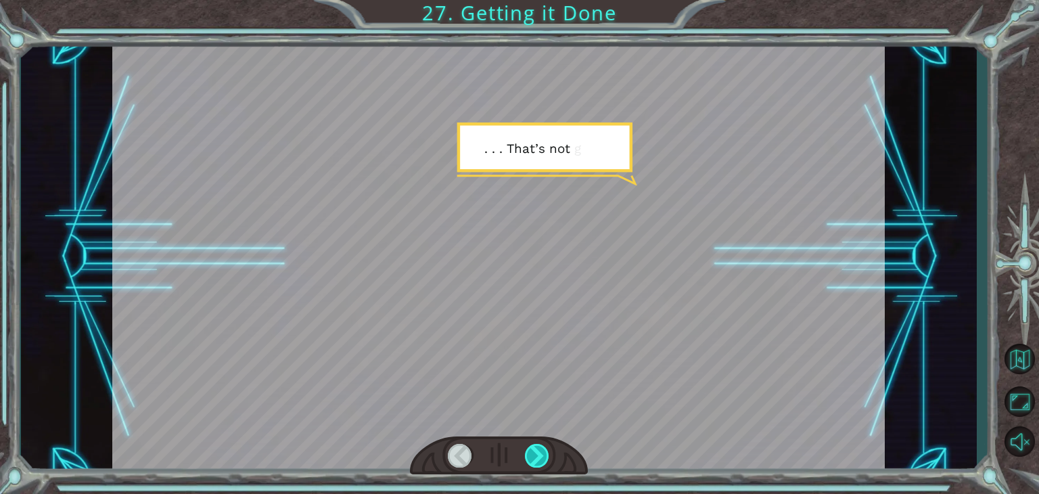
click at [540, 461] on div at bounding box center [537, 456] width 24 height 24
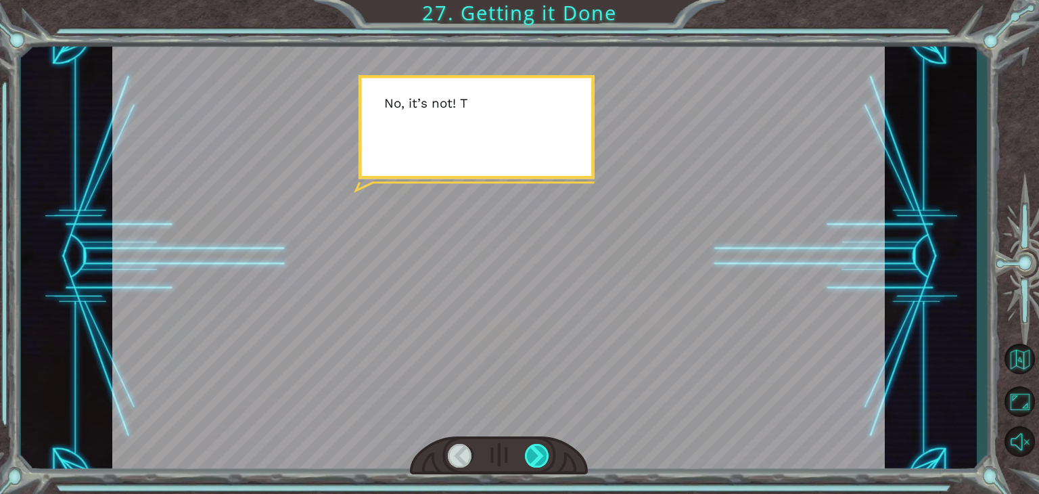
click at [540, 461] on div at bounding box center [537, 456] width 24 height 24
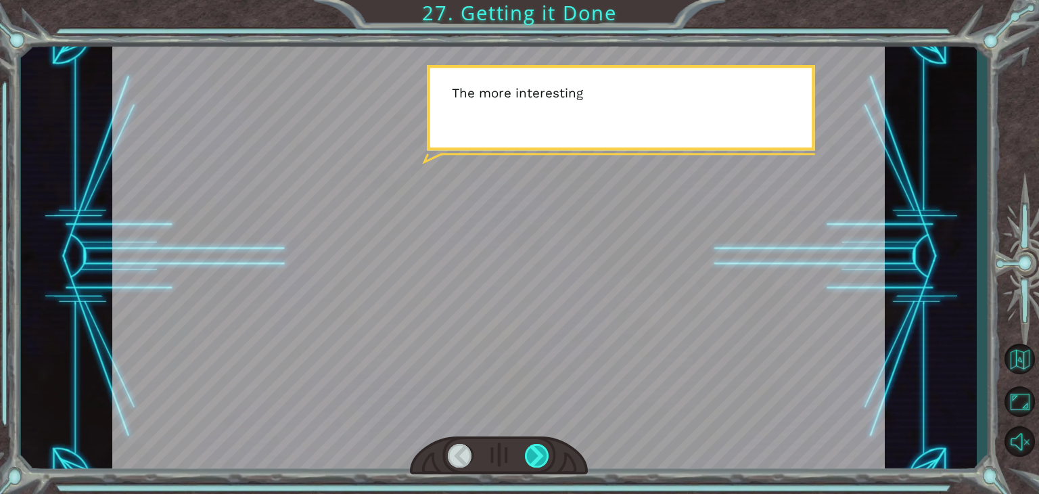
click at [540, 461] on div at bounding box center [537, 456] width 24 height 24
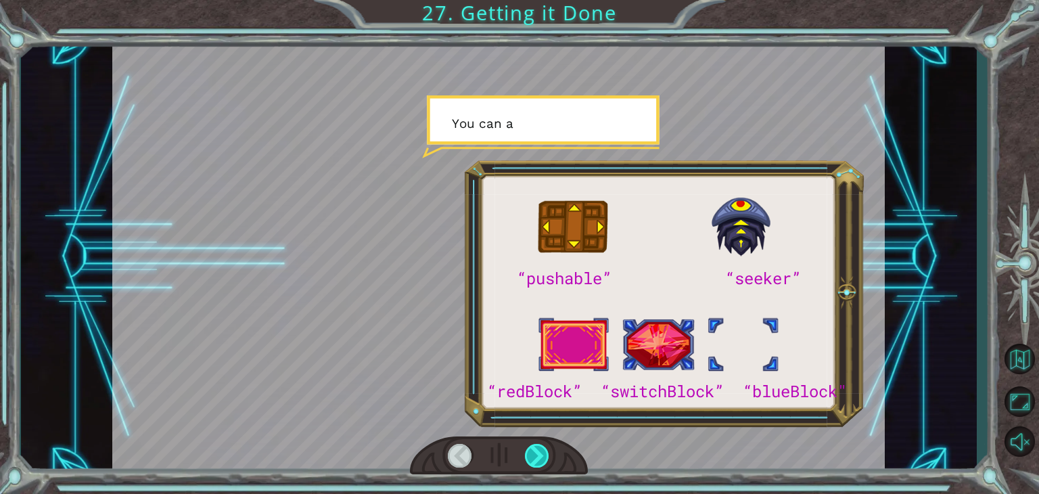
click at [540, 461] on div at bounding box center [537, 456] width 24 height 24
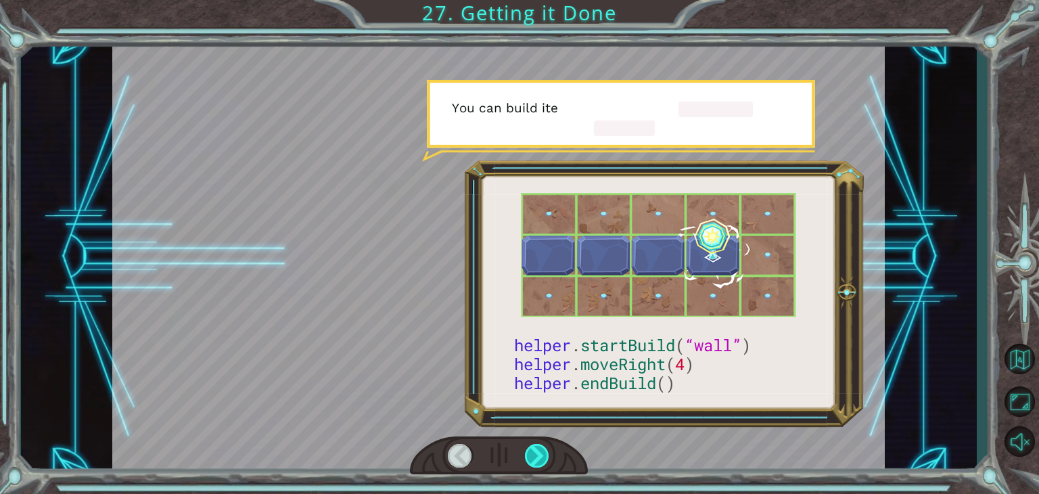
click at [540, 461] on div at bounding box center [537, 456] width 24 height 24
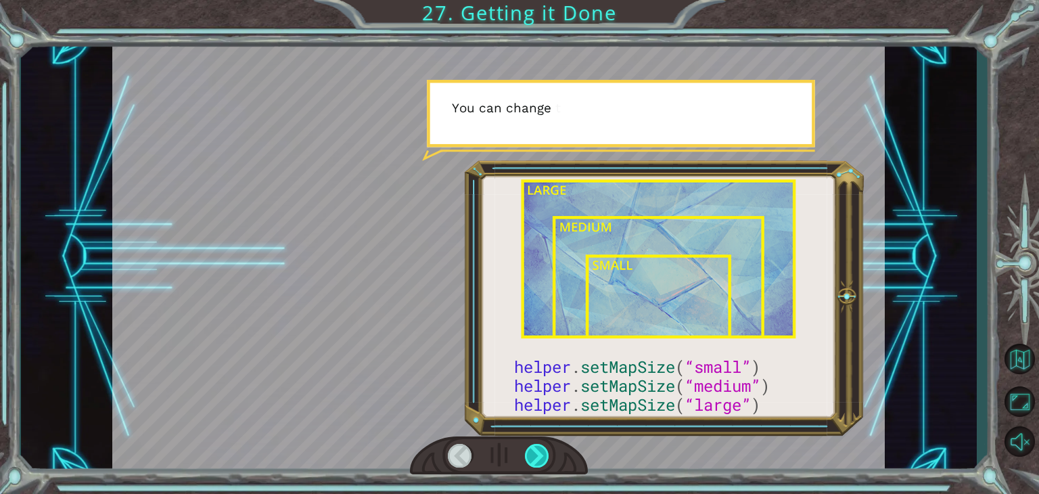
click at [540, 461] on div at bounding box center [537, 456] width 24 height 24
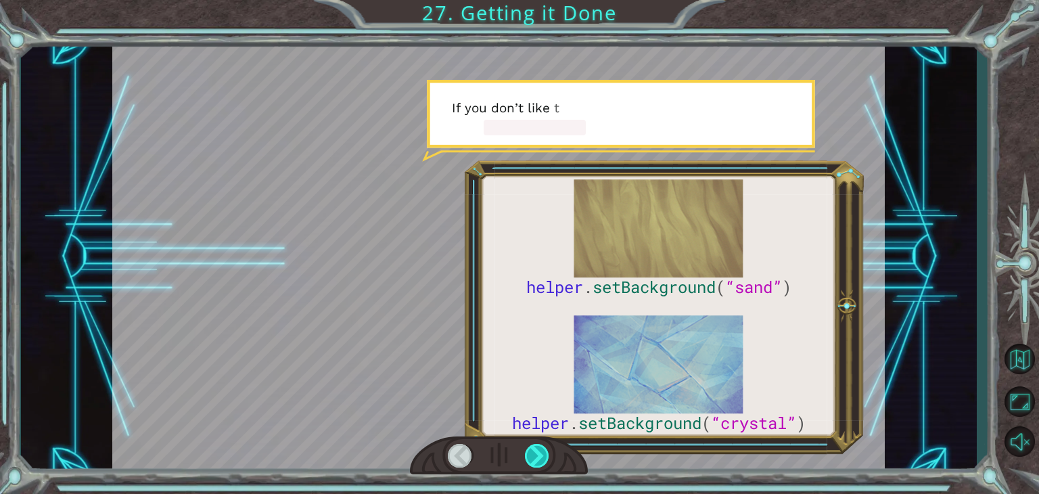
click at [540, 461] on div at bounding box center [537, 456] width 24 height 24
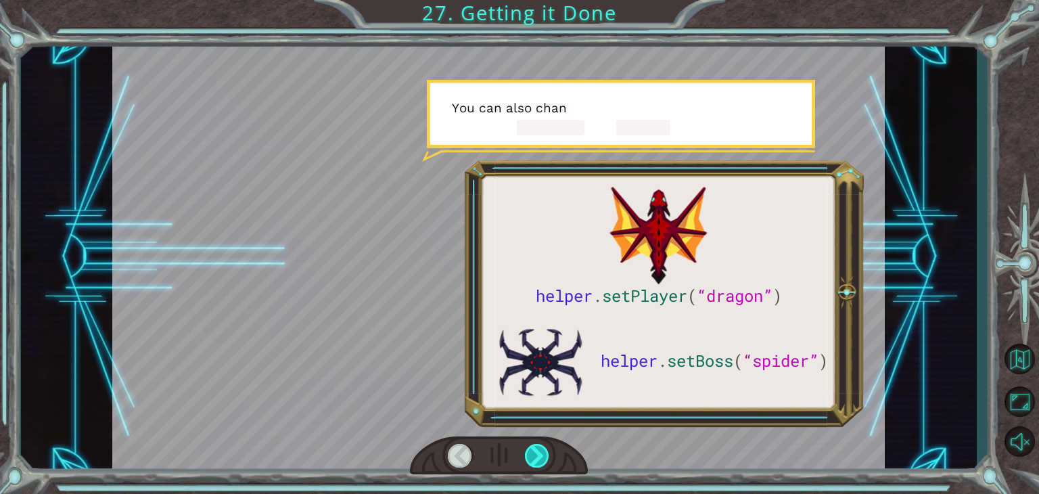
click at [540, 461] on div at bounding box center [537, 456] width 24 height 24
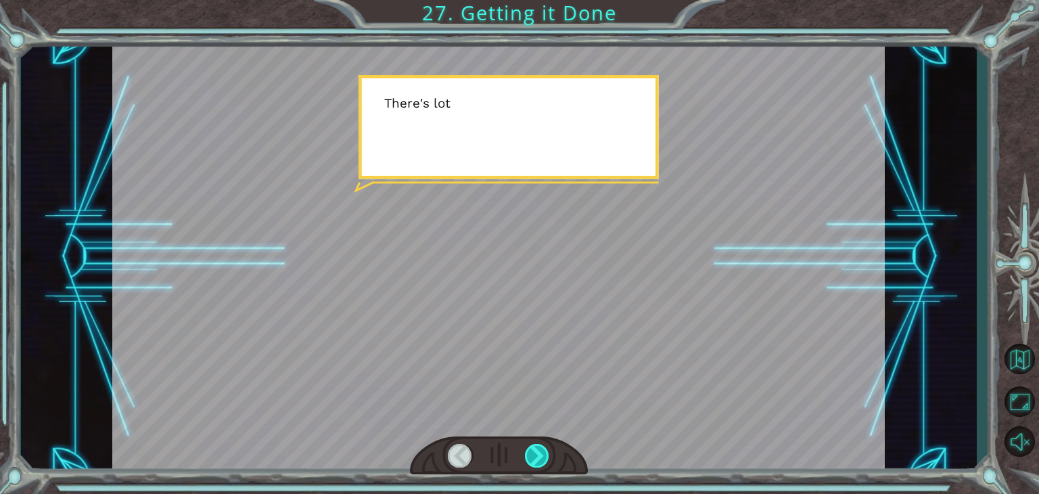
click at [540, 461] on div at bounding box center [537, 456] width 24 height 24
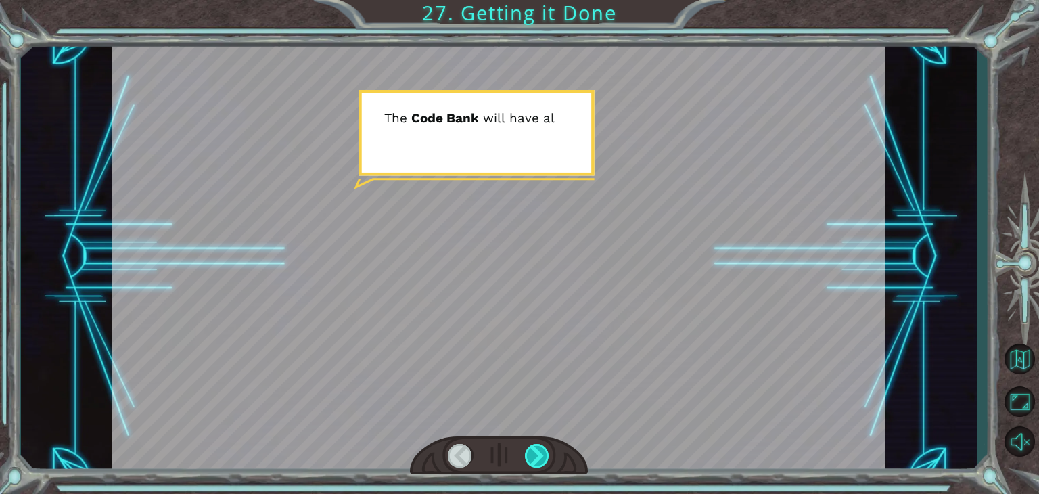
click at [540, 461] on div at bounding box center [537, 456] width 24 height 24
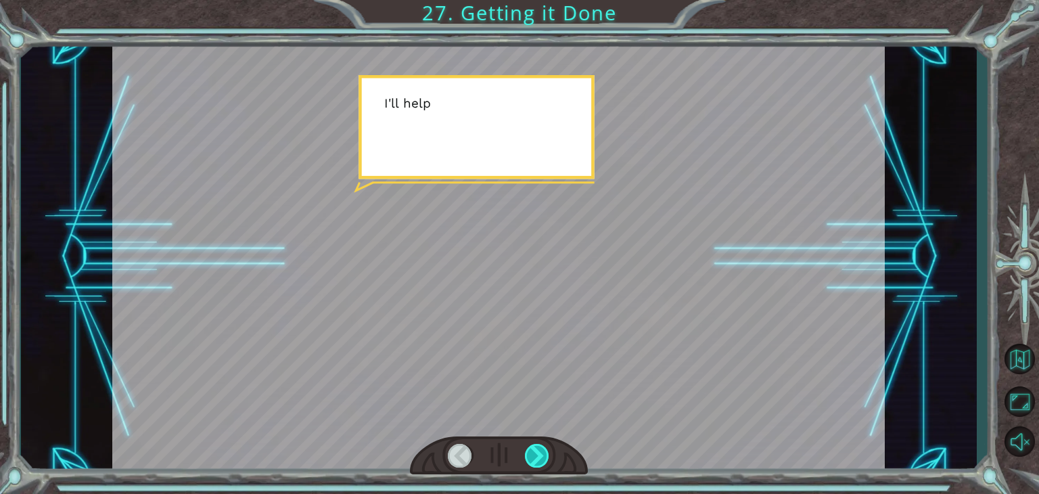
click at [540, 461] on div at bounding box center [537, 456] width 24 height 24
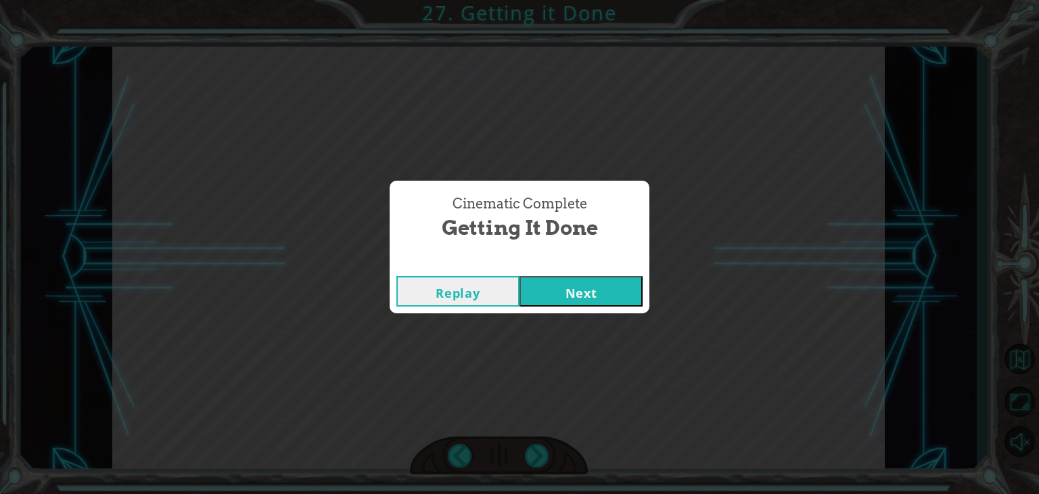
click at [590, 297] on button "Next" at bounding box center [581, 291] width 123 height 30
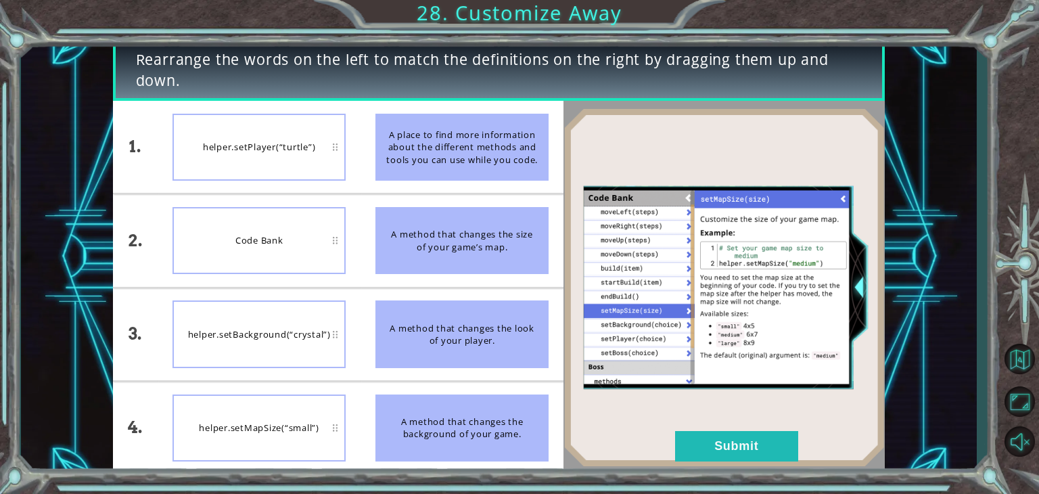
drag, startPoint x: 451, startPoint y: 158, endPoint x: 448, endPoint y: 192, distance: 34.7
click at [448, 192] on li "A place to find more information about the different methods and tools you can …" at bounding box center [462, 147] width 203 height 92
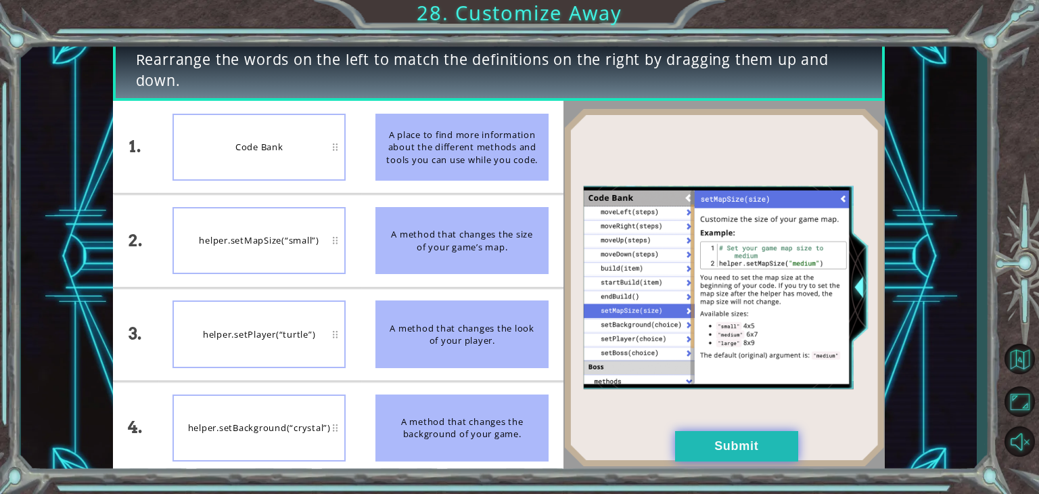
click at [677, 433] on button "Submit" at bounding box center [736, 446] width 123 height 30
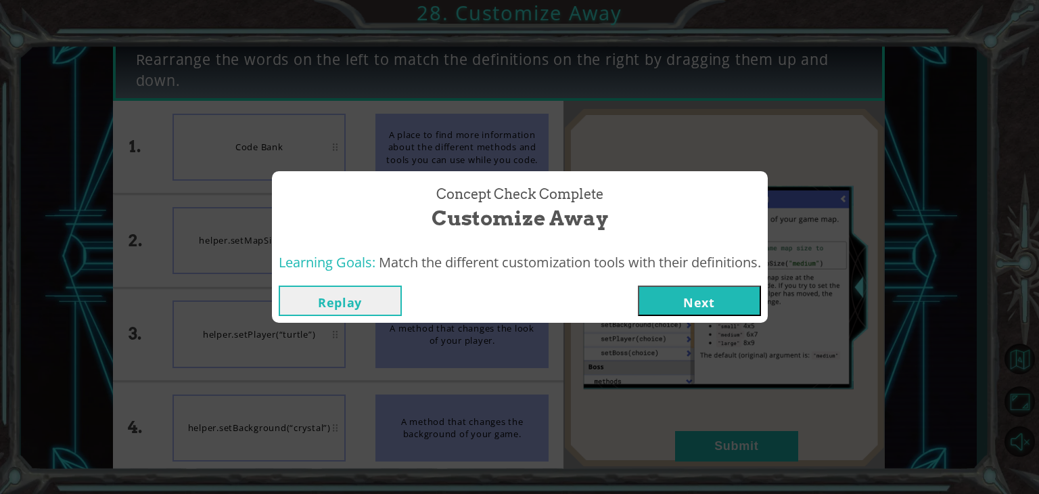
click at [698, 296] on button "Next" at bounding box center [699, 301] width 123 height 30
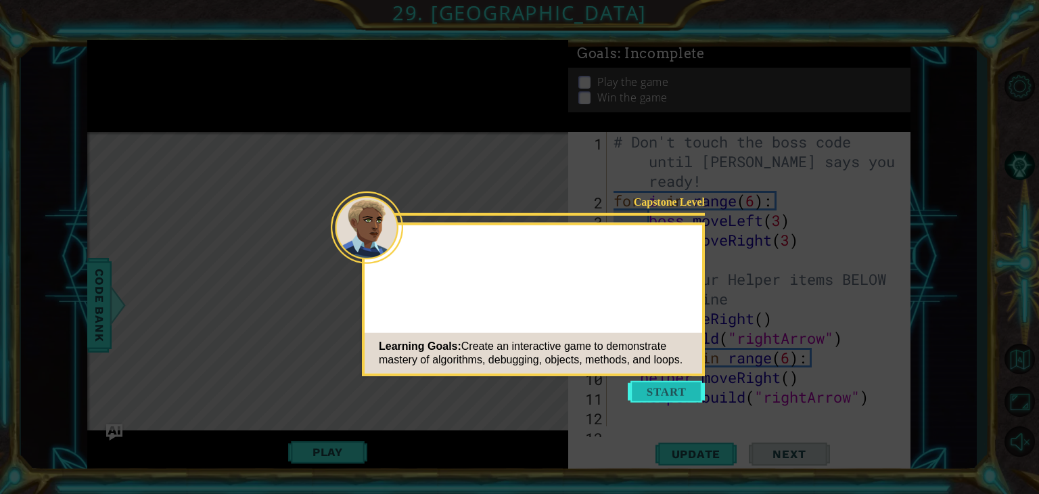
click at [665, 391] on button "Start" at bounding box center [666, 392] width 77 height 22
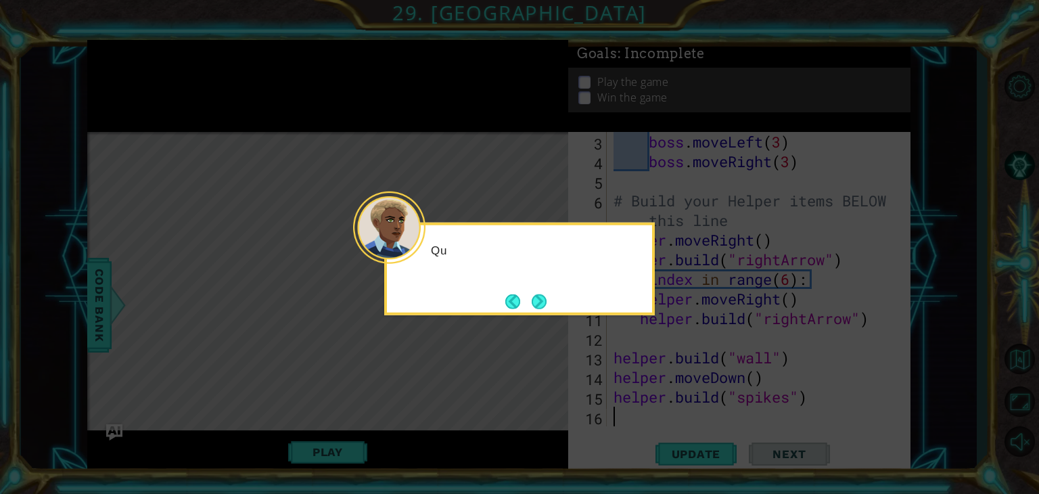
scroll to position [78, 0]
click at [540, 299] on button "Next" at bounding box center [539, 301] width 15 height 15
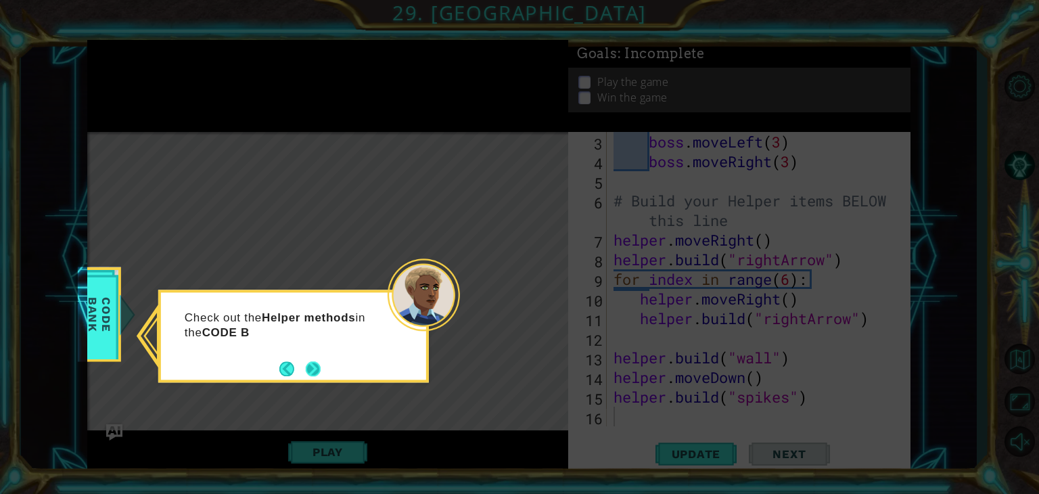
click at [315, 365] on button "Next" at bounding box center [313, 368] width 15 height 15
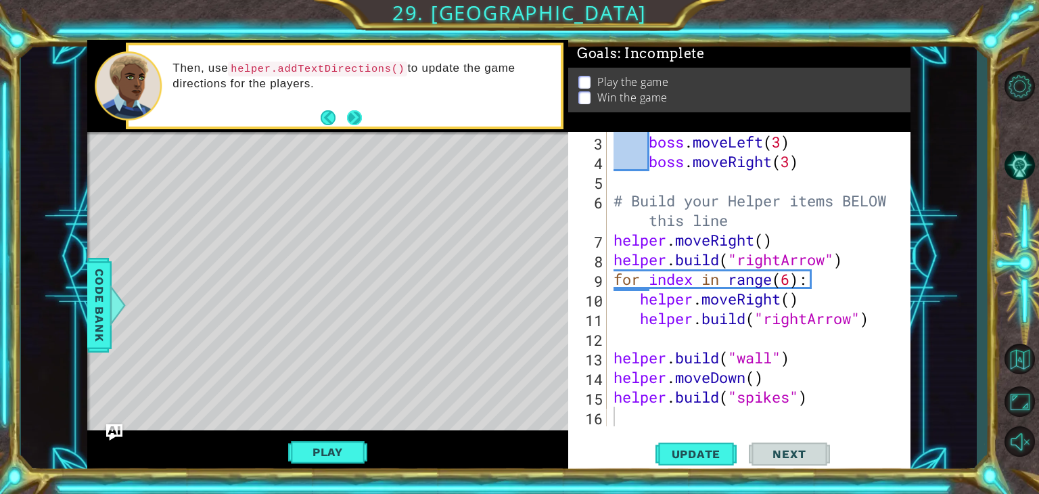
click at [361, 112] on button "Next" at bounding box center [354, 117] width 15 height 15
click at [350, 117] on button "Next" at bounding box center [354, 117] width 15 height 15
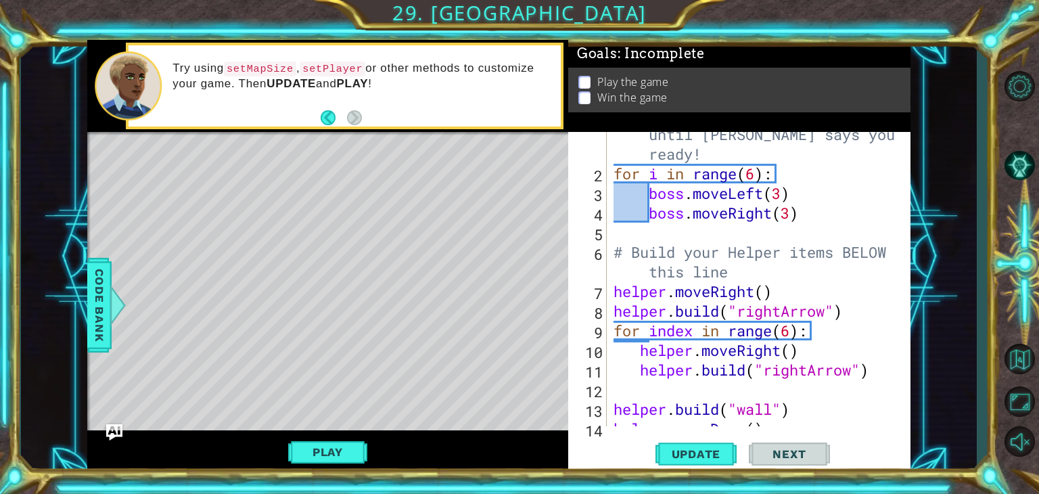
scroll to position [0, 0]
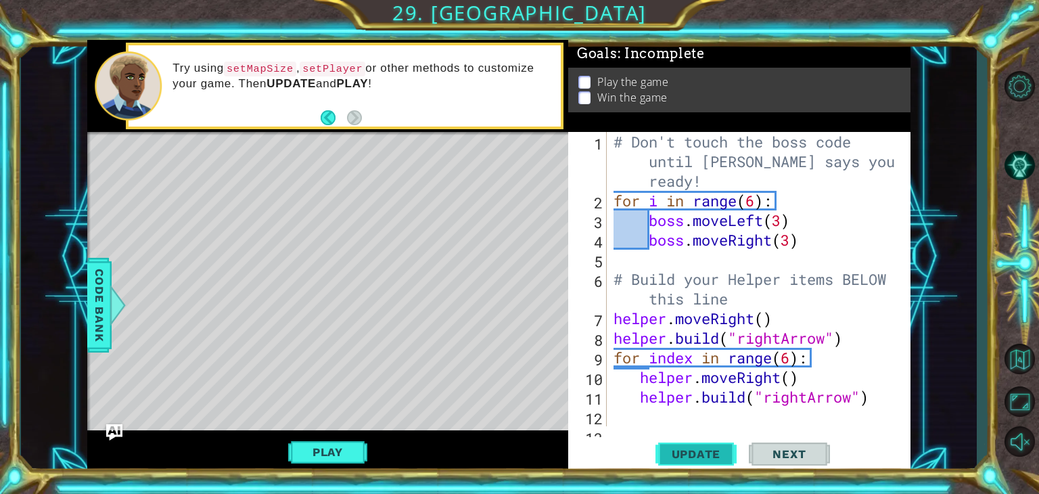
click at [717, 459] on span "Update" at bounding box center [696, 454] width 76 height 14
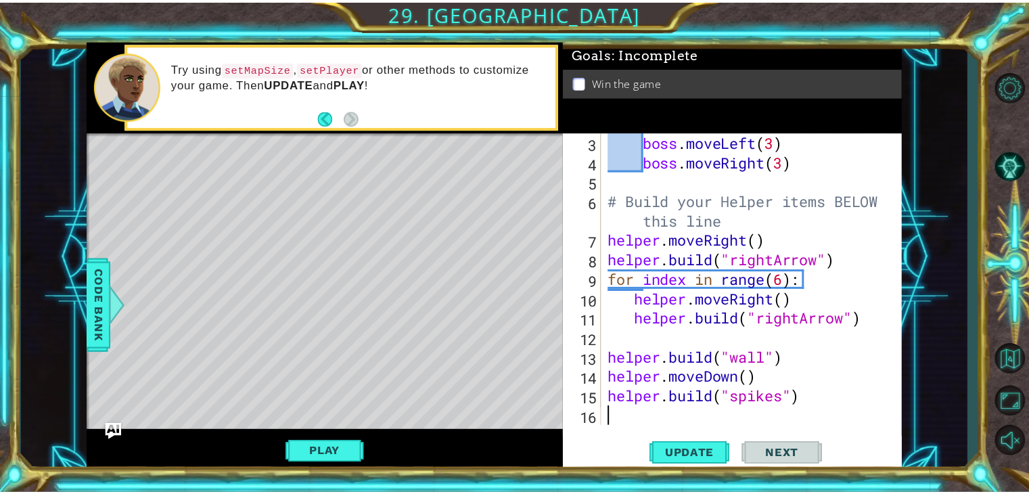
scroll to position [78, 0]
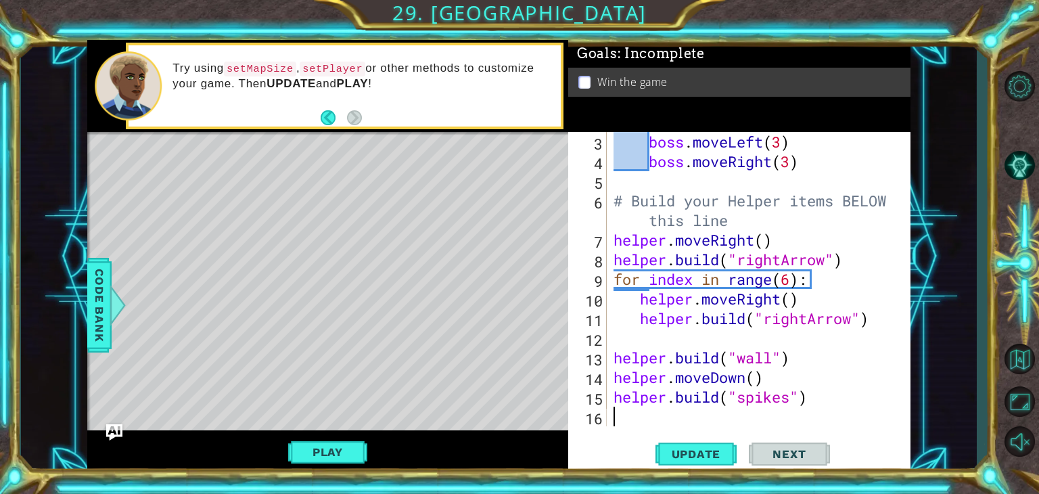
type textarea "helper.build("spikes")"
click at [312, 445] on button "Play" at bounding box center [327, 452] width 79 height 26
click at [815, 447] on button "Next" at bounding box center [789, 454] width 81 height 35
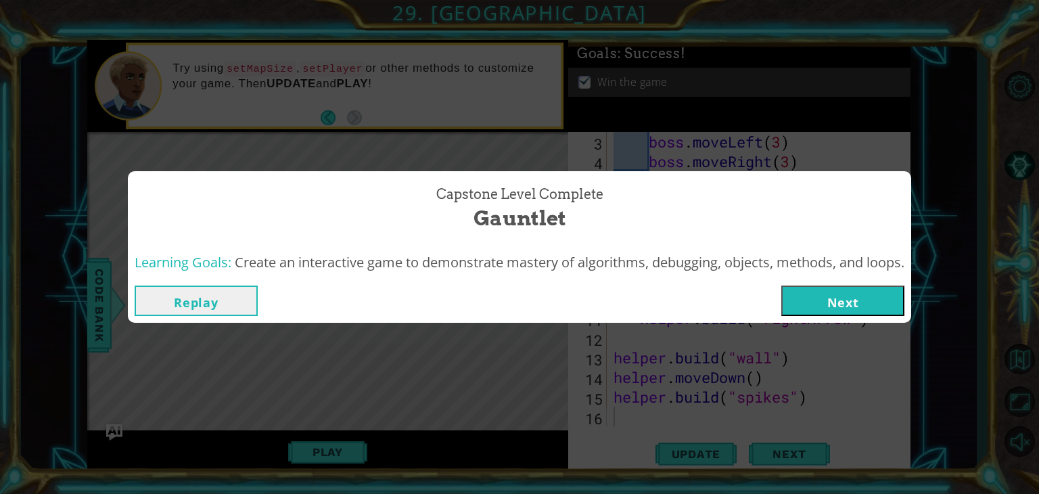
click at [865, 307] on button "Next" at bounding box center [843, 301] width 123 height 30
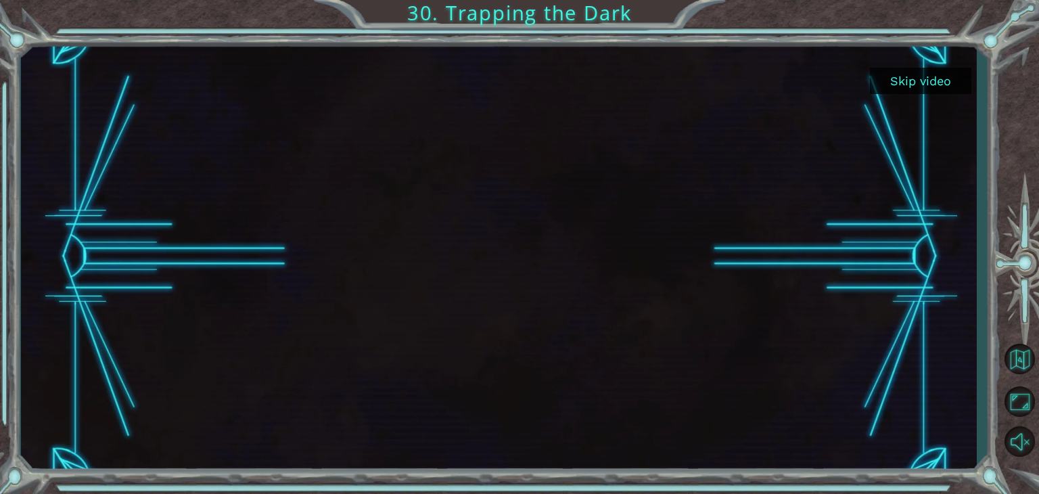
click at [943, 93] on button "Skip video" at bounding box center [920, 81] width 101 height 26
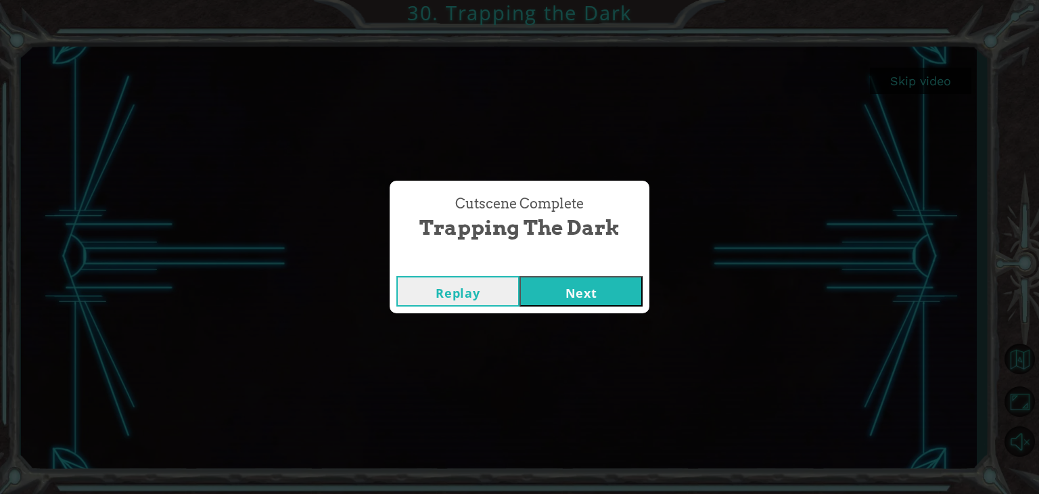
click at [620, 291] on button "Next" at bounding box center [581, 291] width 123 height 30
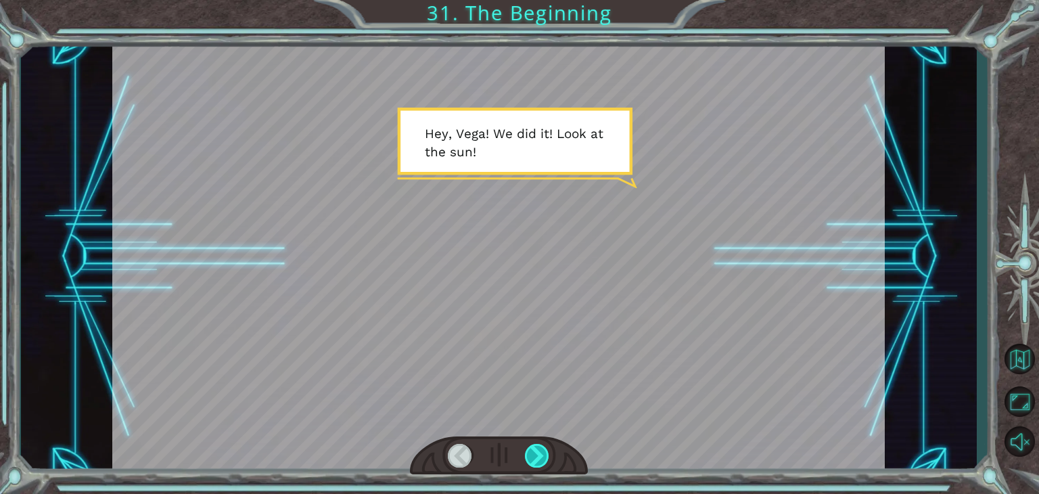
click at [537, 453] on div at bounding box center [537, 456] width 24 height 24
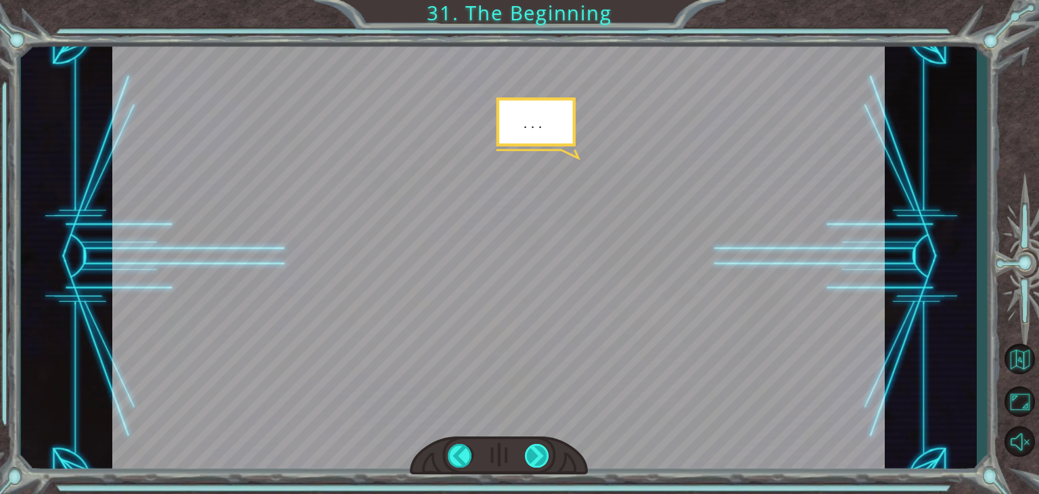
click at [535, 452] on div at bounding box center [537, 456] width 24 height 24
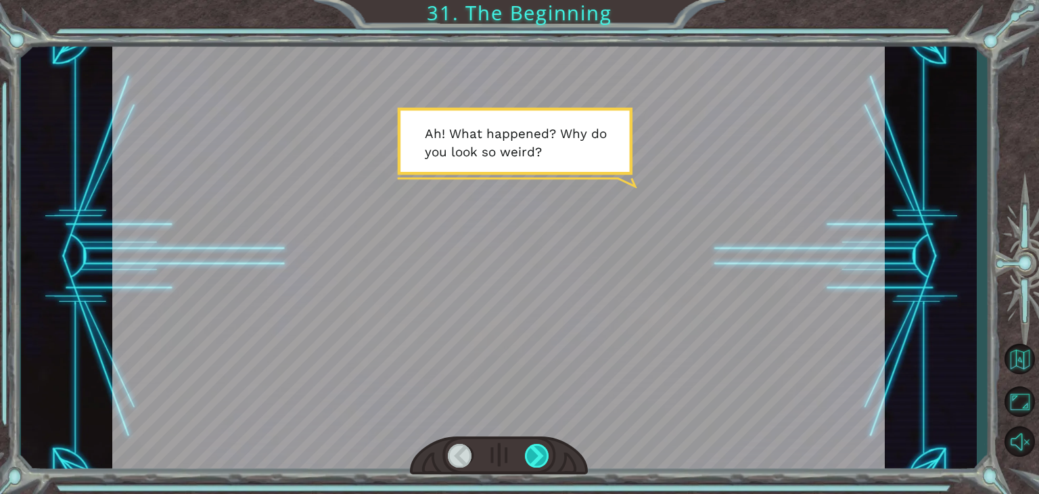
click at [535, 452] on div at bounding box center [537, 456] width 24 height 24
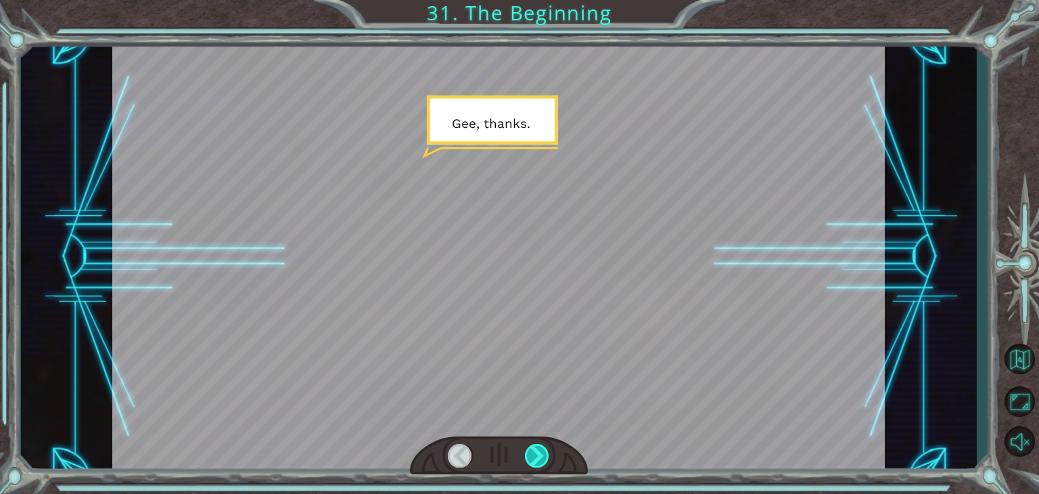
click at [535, 452] on div at bounding box center [537, 456] width 24 height 24
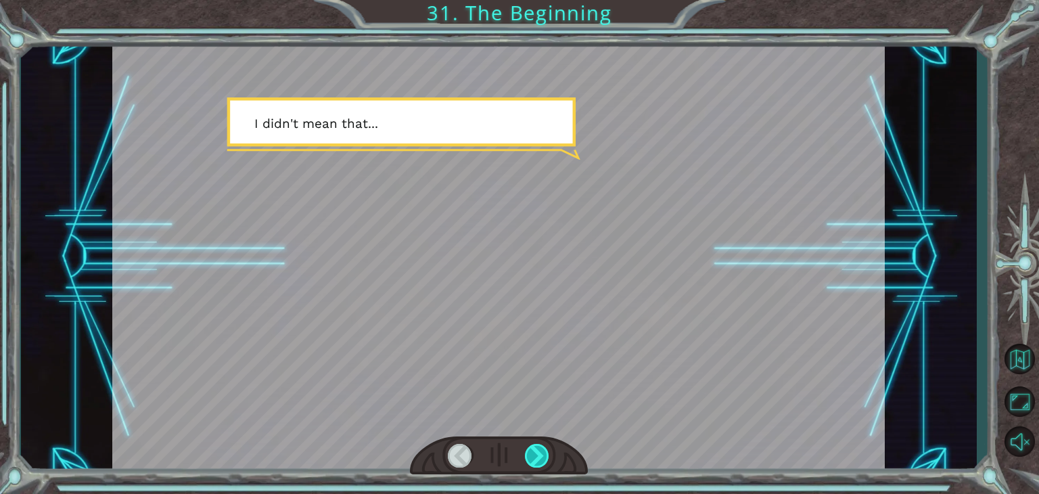
click at [535, 452] on div at bounding box center [537, 456] width 24 height 24
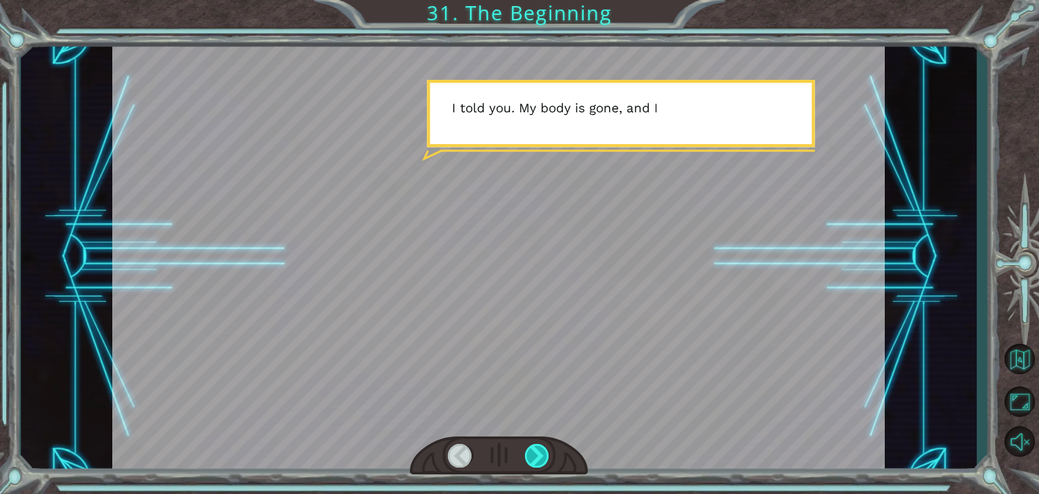
click at [535, 452] on div at bounding box center [537, 456] width 24 height 24
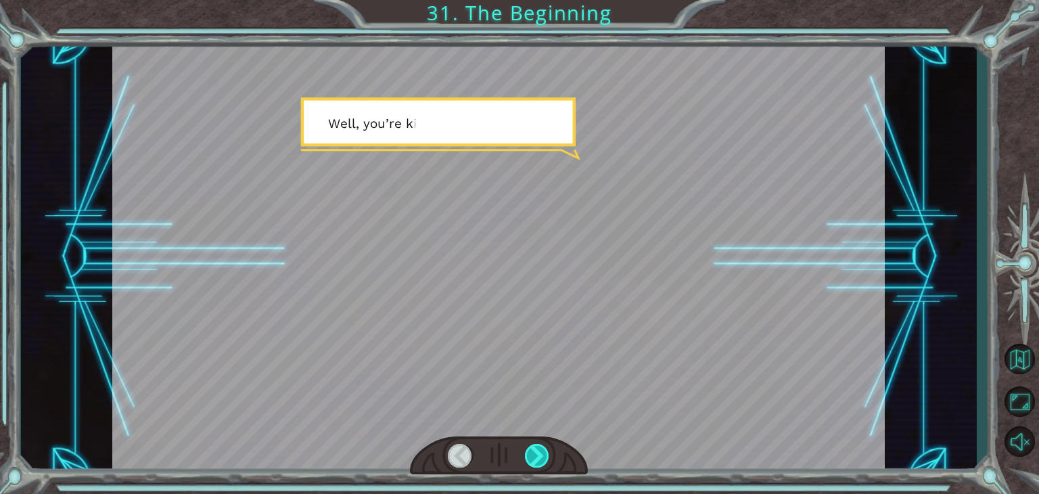
click at [535, 452] on div at bounding box center [537, 456] width 24 height 24
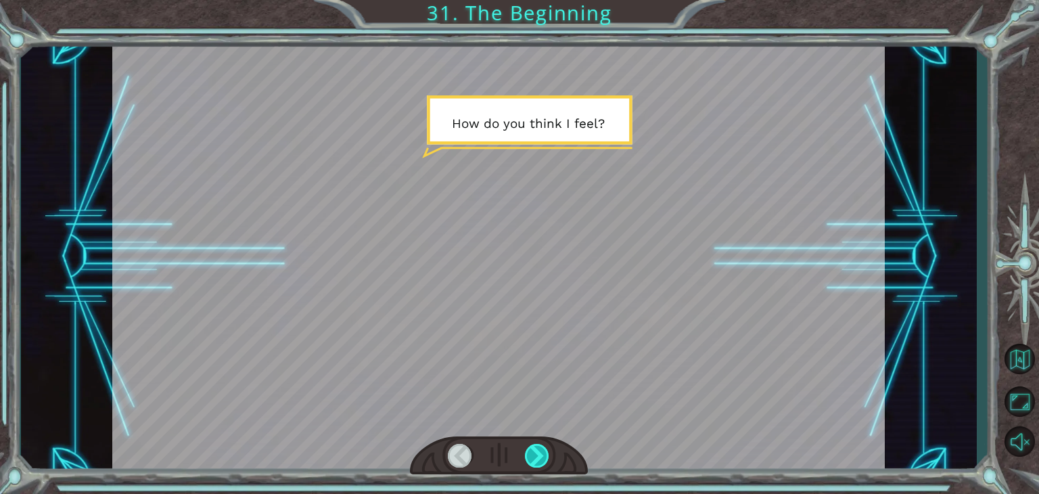
click at [535, 452] on div at bounding box center [537, 456] width 24 height 24
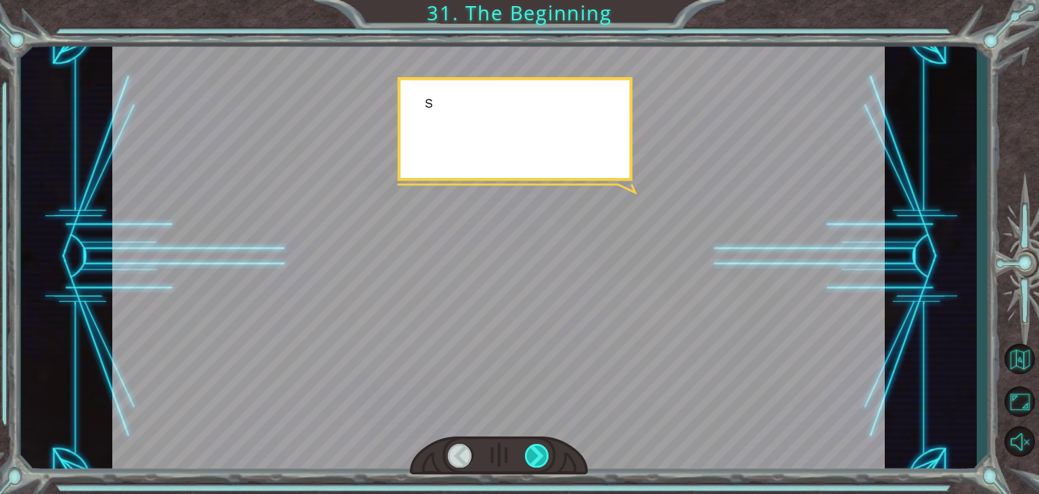
click at [535, 452] on div at bounding box center [537, 456] width 24 height 24
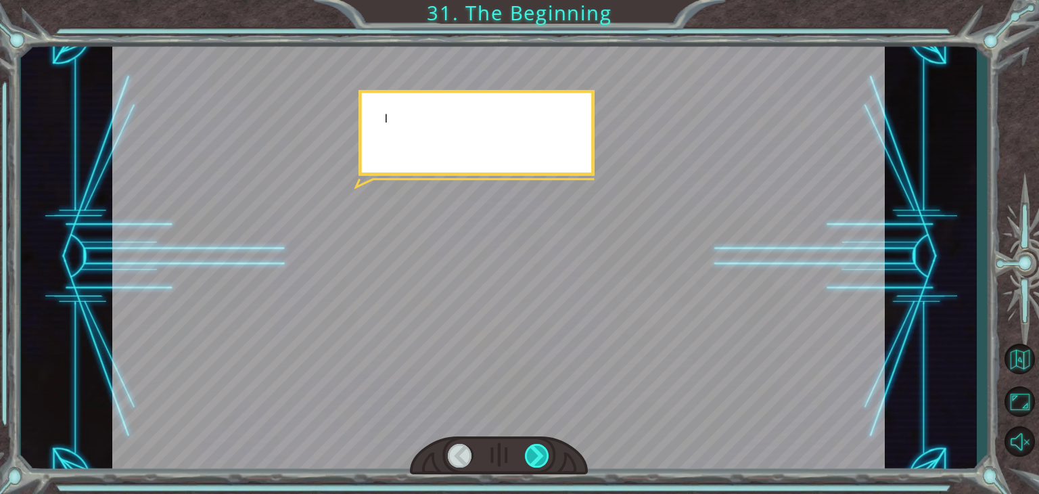
click at [535, 452] on div at bounding box center [537, 456] width 24 height 24
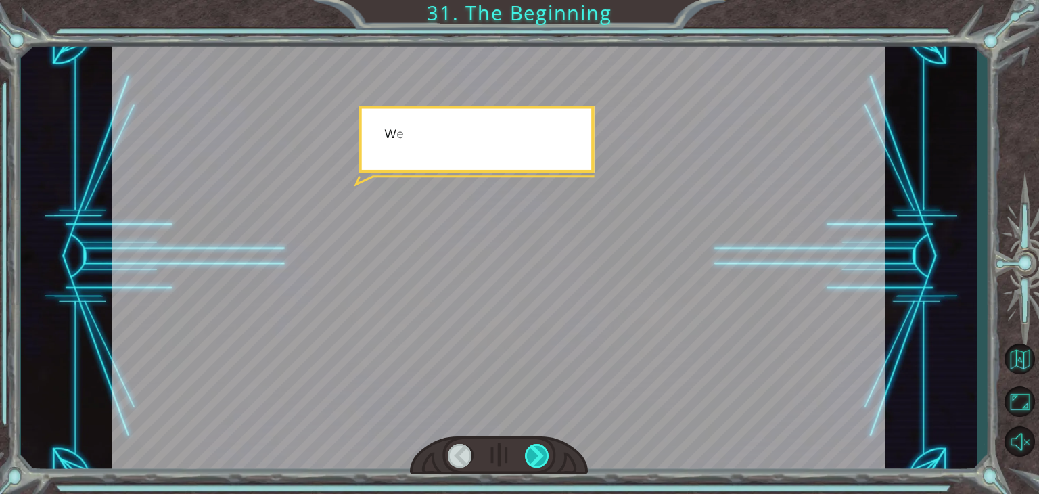
click at [535, 452] on div at bounding box center [537, 456] width 24 height 24
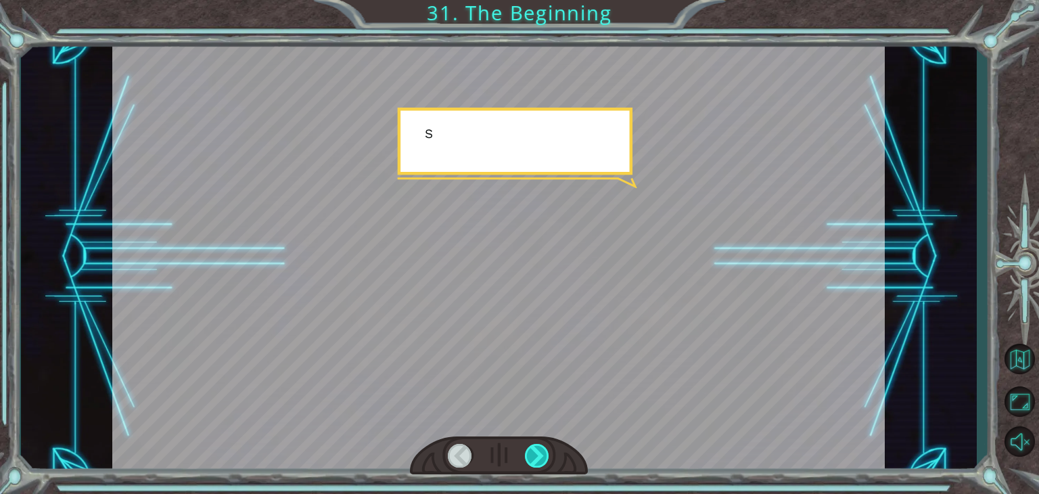
click at [535, 452] on div at bounding box center [537, 456] width 24 height 24
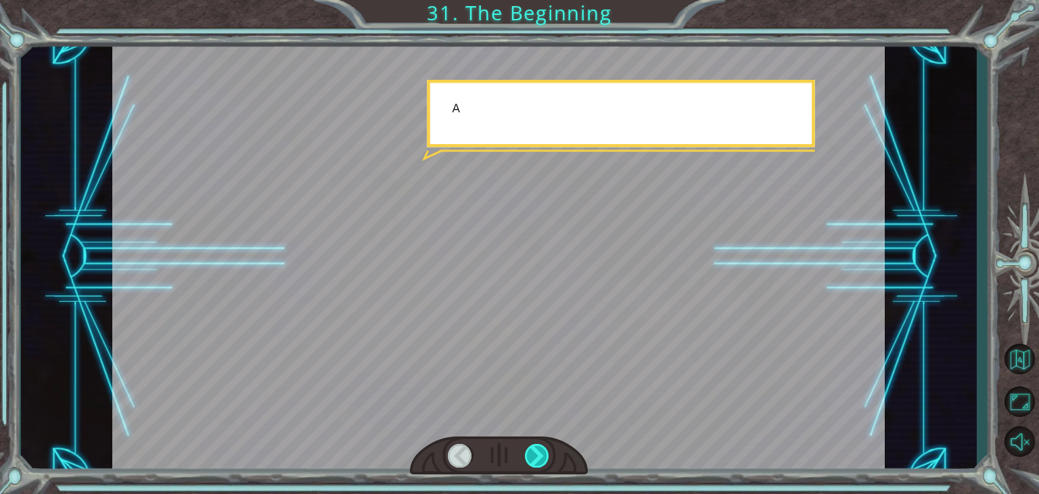
click at [535, 452] on div at bounding box center [537, 456] width 24 height 24
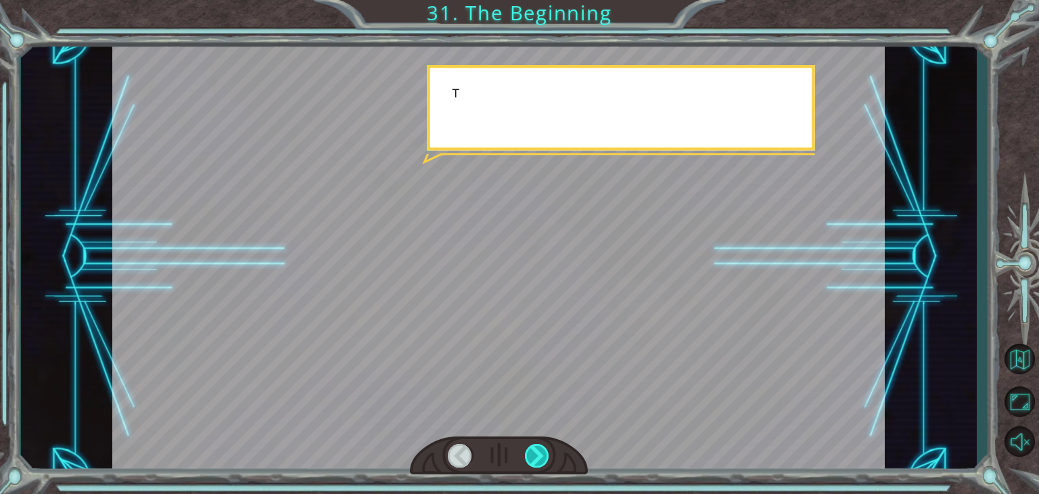
click at [535, 452] on div at bounding box center [537, 456] width 24 height 24
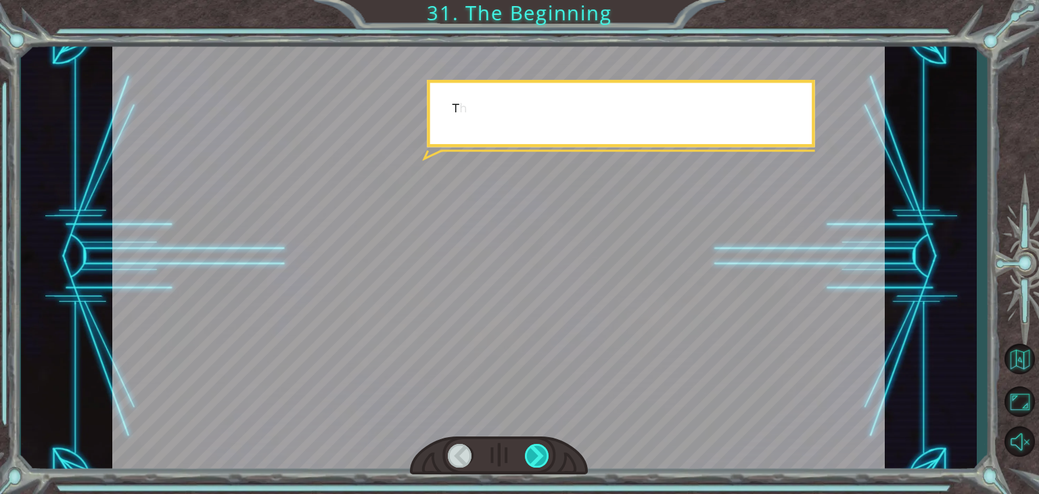
click at [535, 452] on div at bounding box center [537, 456] width 24 height 24
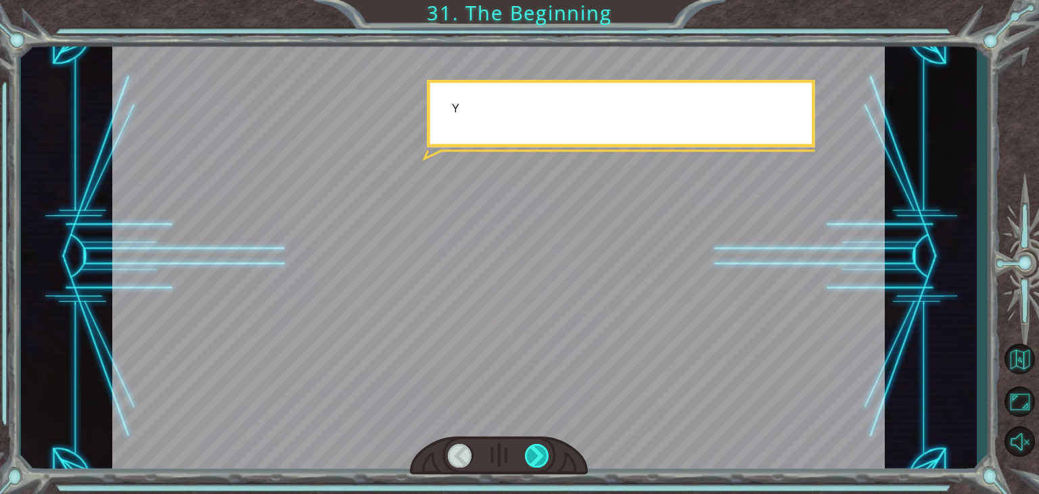
click at [535, 452] on div at bounding box center [537, 456] width 24 height 24
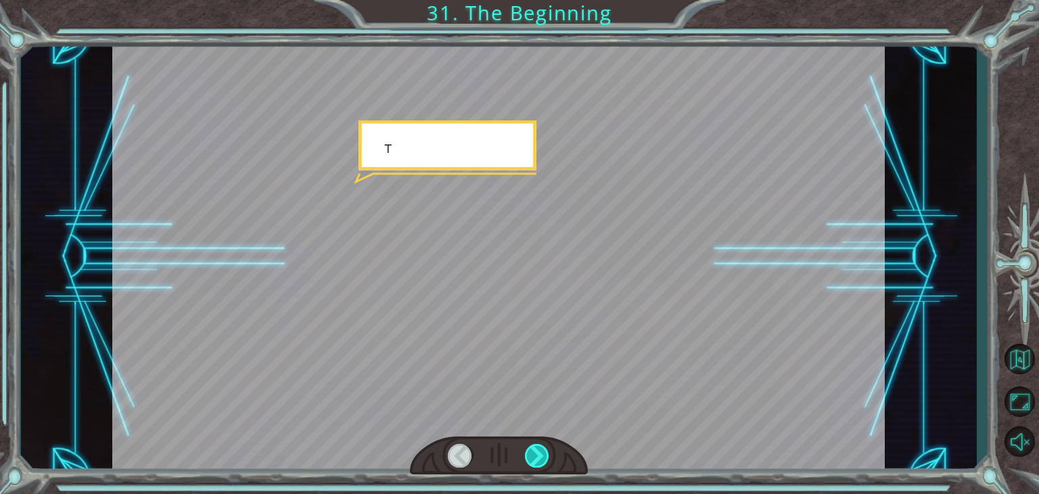
click at [535, 452] on div at bounding box center [537, 456] width 24 height 24
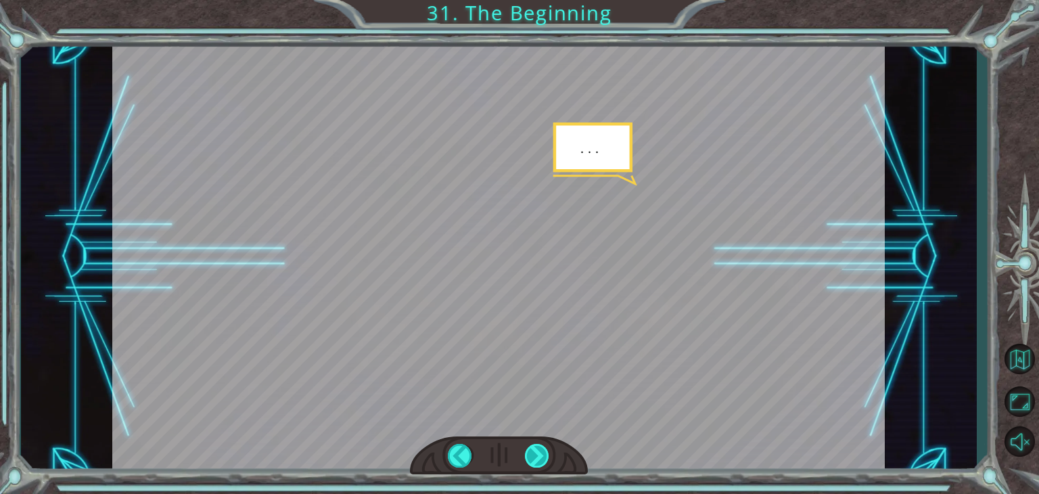
click at [535, 452] on div at bounding box center [537, 456] width 24 height 24
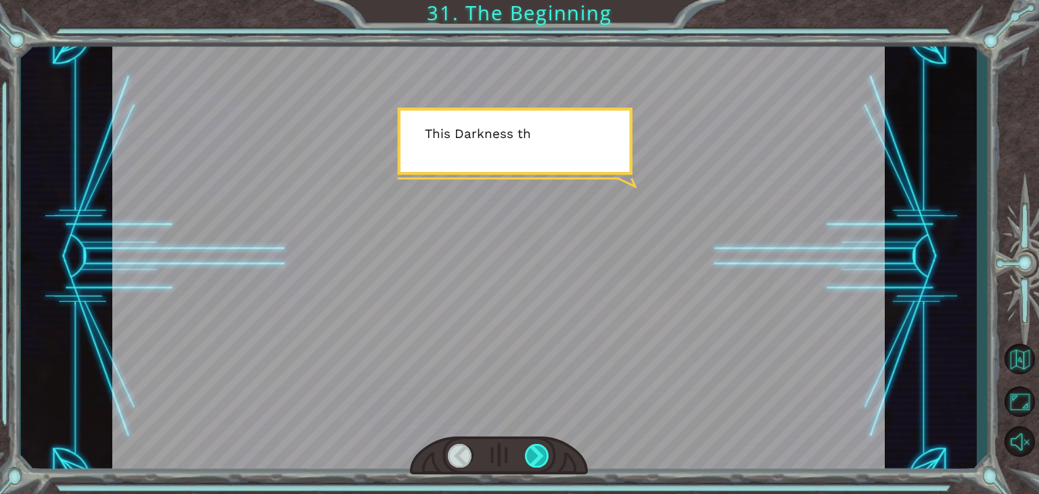
click at [535, 452] on div at bounding box center [537, 456] width 24 height 24
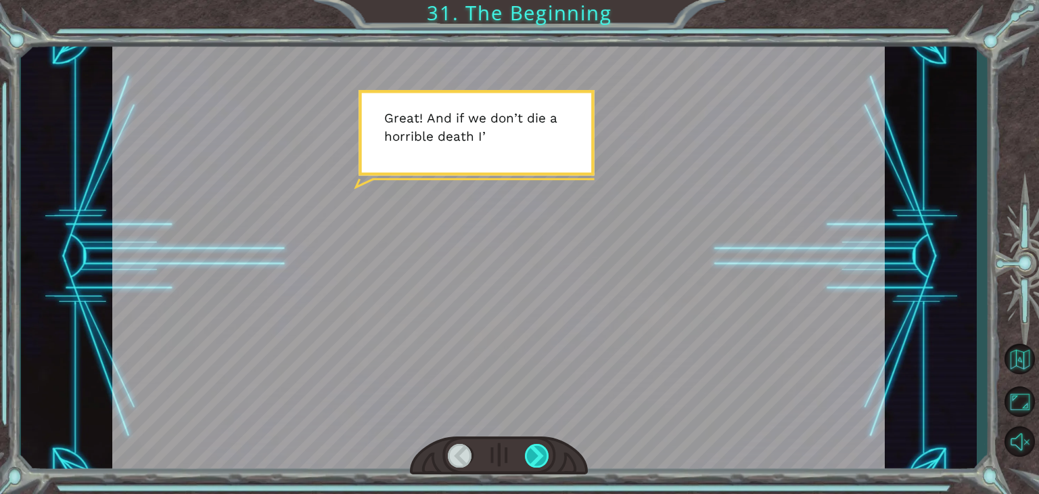
click at [535, 452] on div at bounding box center [537, 456] width 24 height 24
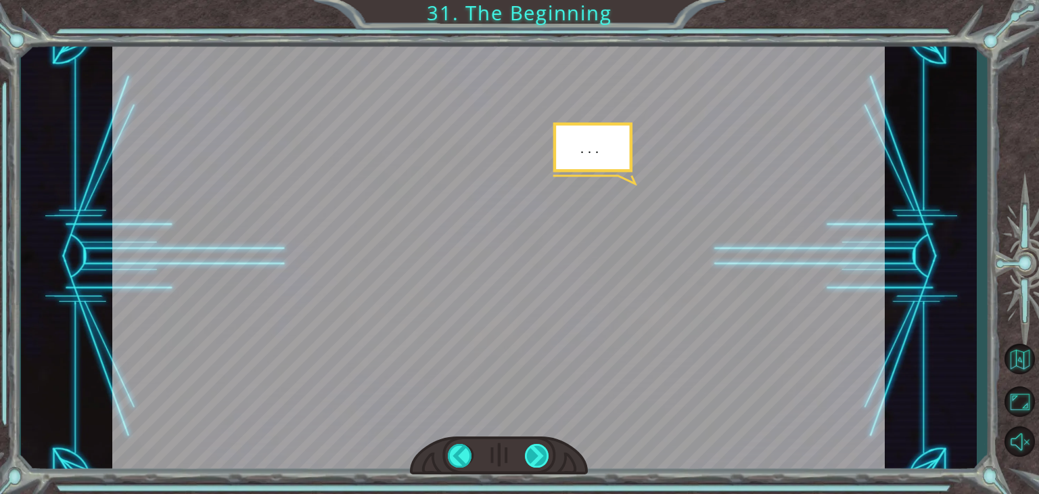
click at [535, 452] on div at bounding box center [537, 456] width 24 height 24
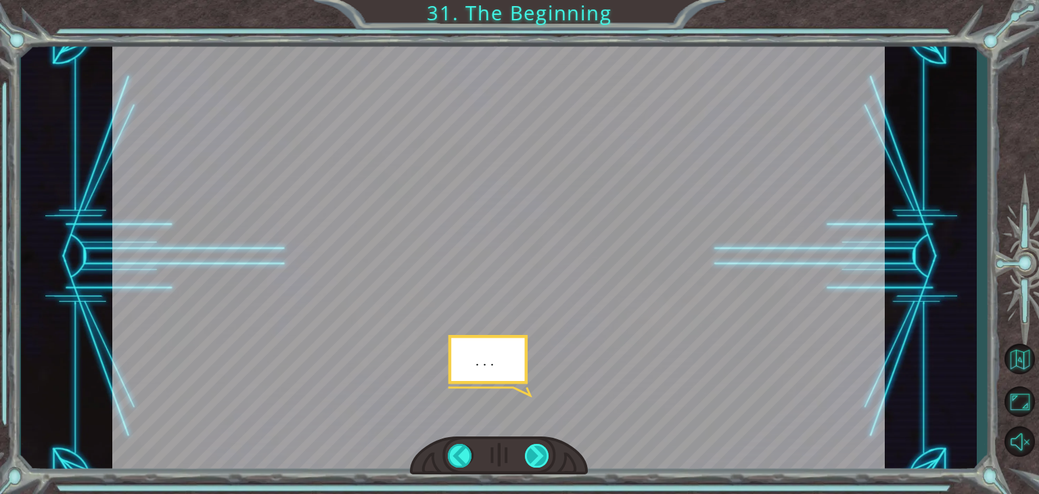
click at [535, 452] on div at bounding box center [537, 456] width 24 height 24
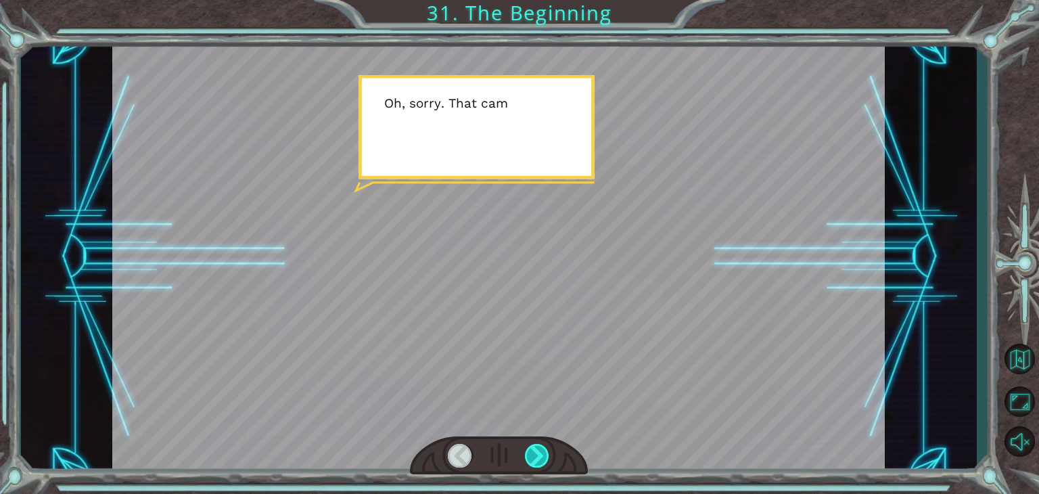
click at [535, 452] on div at bounding box center [537, 456] width 24 height 24
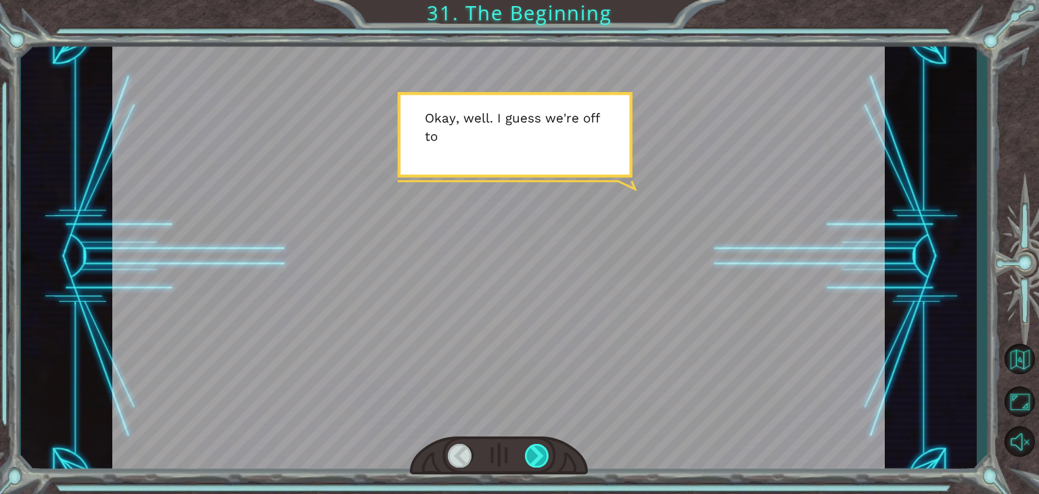
click at [535, 452] on div at bounding box center [537, 456] width 24 height 24
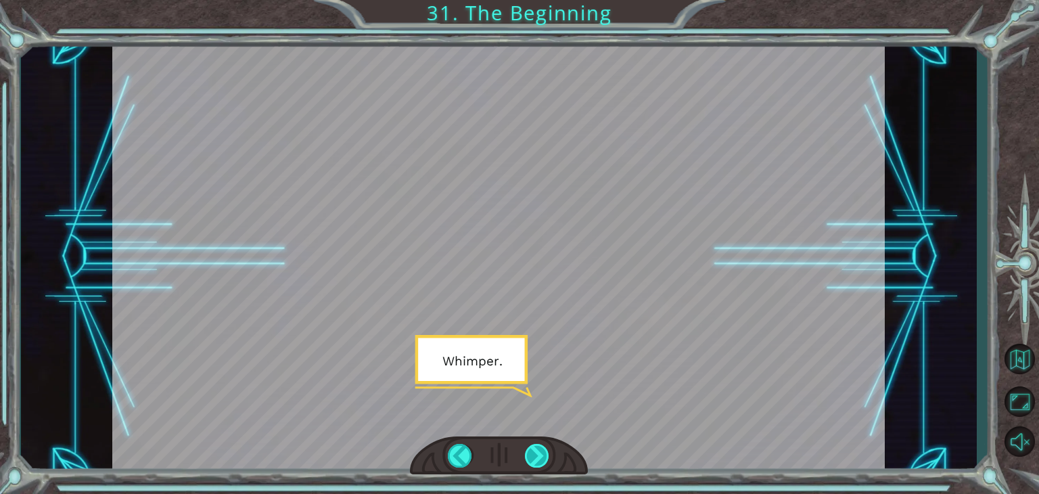
click at [535, 452] on div at bounding box center [537, 456] width 24 height 24
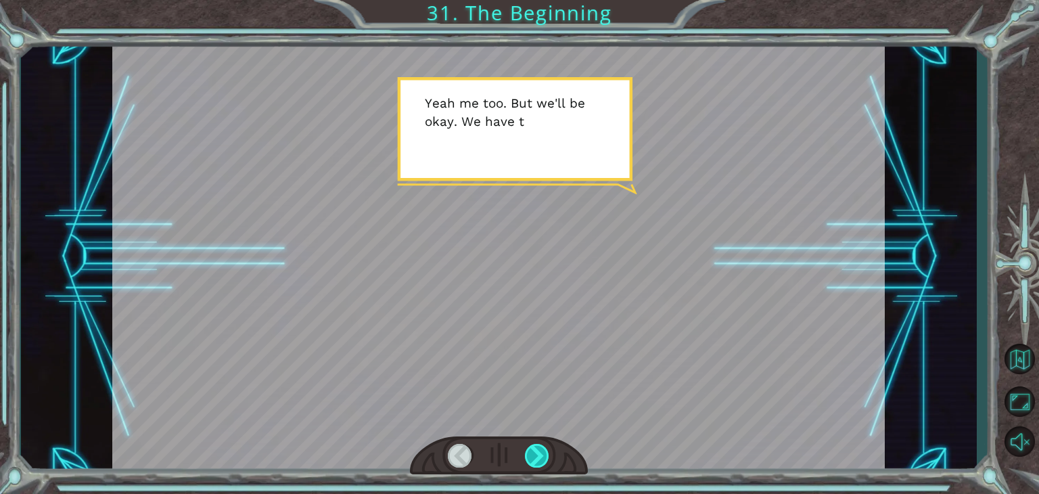
click at [535, 452] on div at bounding box center [537, 456] width 24 height 24
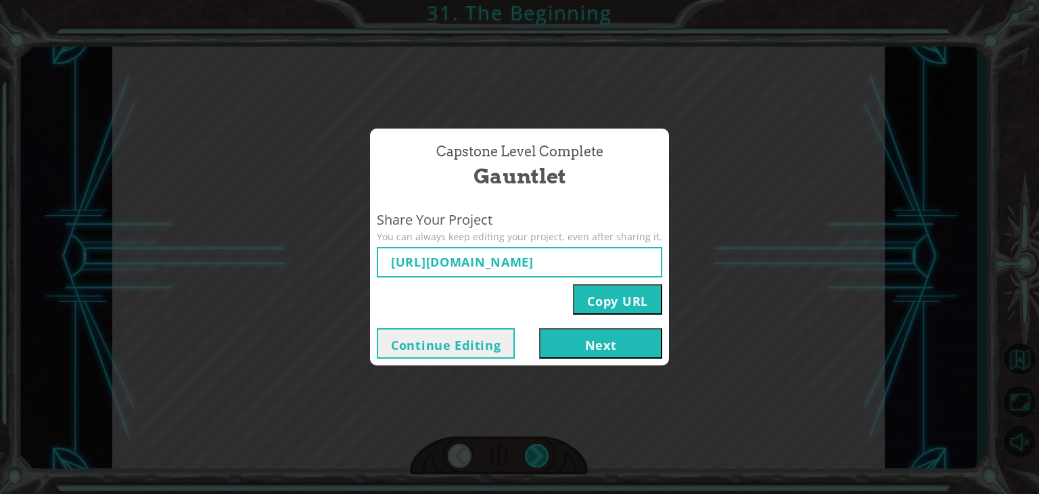
type input "https://www.ozaria.com/play/game-dev-level/1fhcapstoneb/68d197020d04d4b7ec93a49…"
click at [632, 337] on button "Next" at bounding box center [600, 343] width 123 height 30
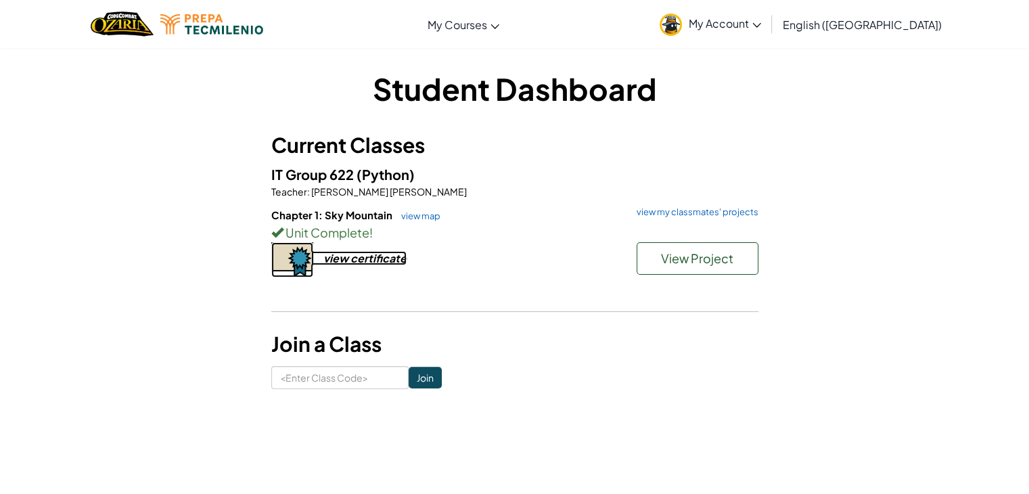
click at [379, 255] on div "view certificate" at bounding box center [364, 258] width 83 height 14
click at [374, 258] on div "view certificate" at bounding box center [364, 258] width 83 height 14
